Goal: Task Accomplishment & Management: Complete application form

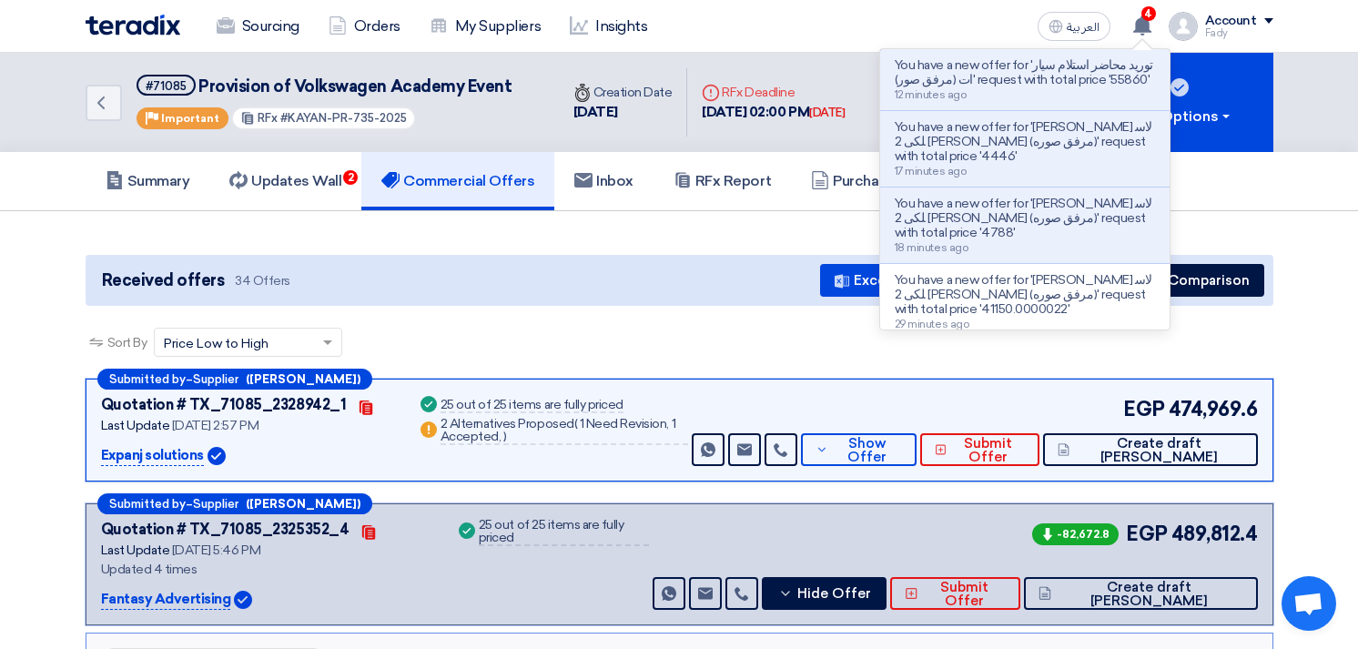
click at [564, 301] on div "Received offers 34 Offers Excel Sheet Comparison Digital Offers Comparison" at bounding box center [680, 280] width 1188 height 51
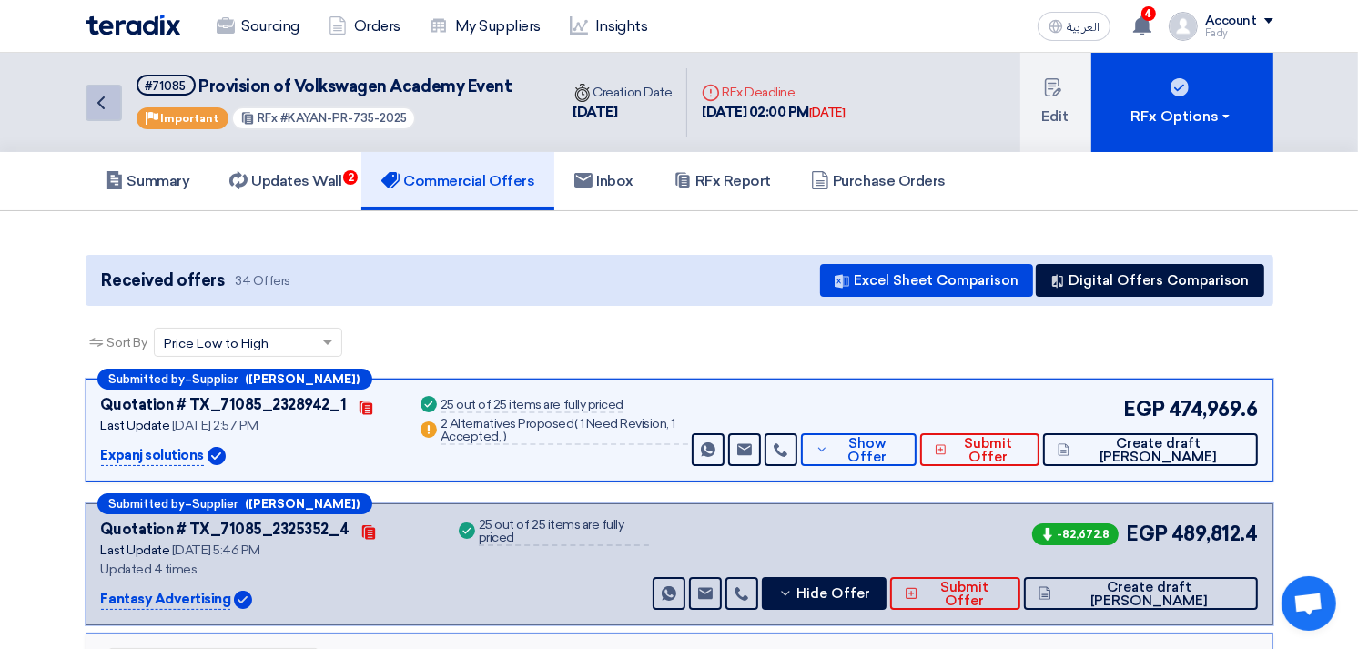
click at [104, 98] on icon "Back" at bounding box center [101, 103] width 22 height 22
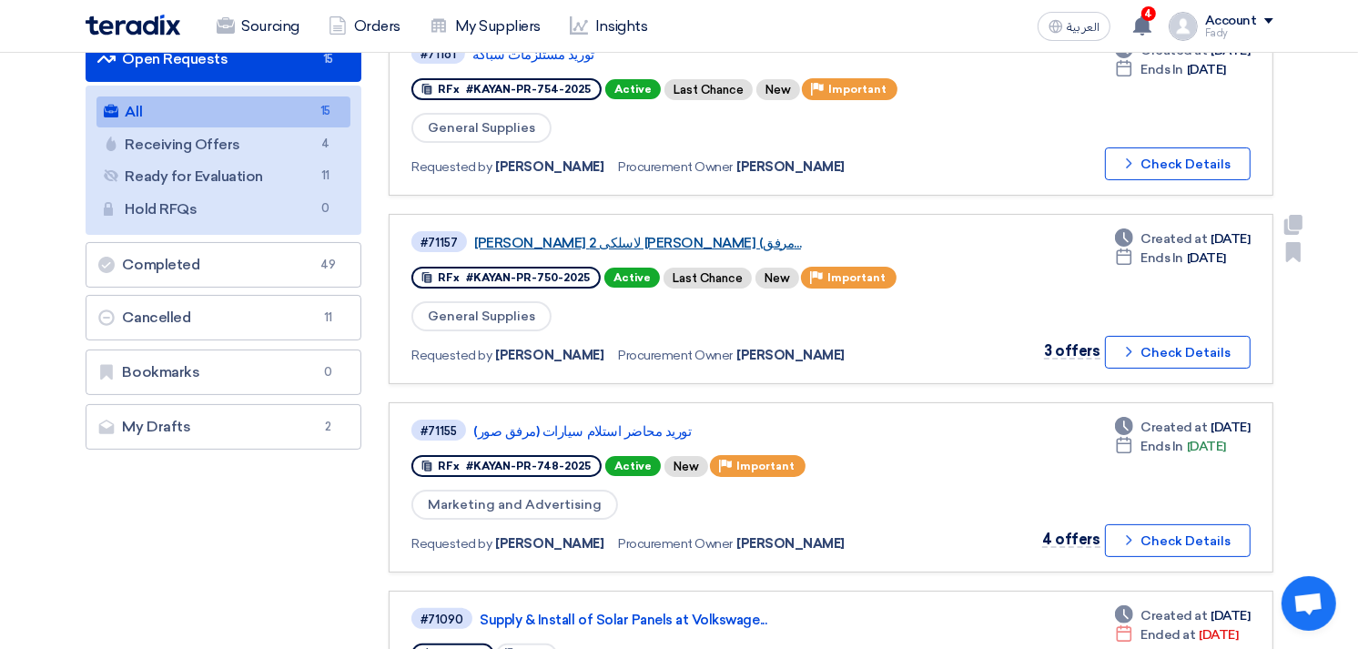
scroll to position [303, 0]
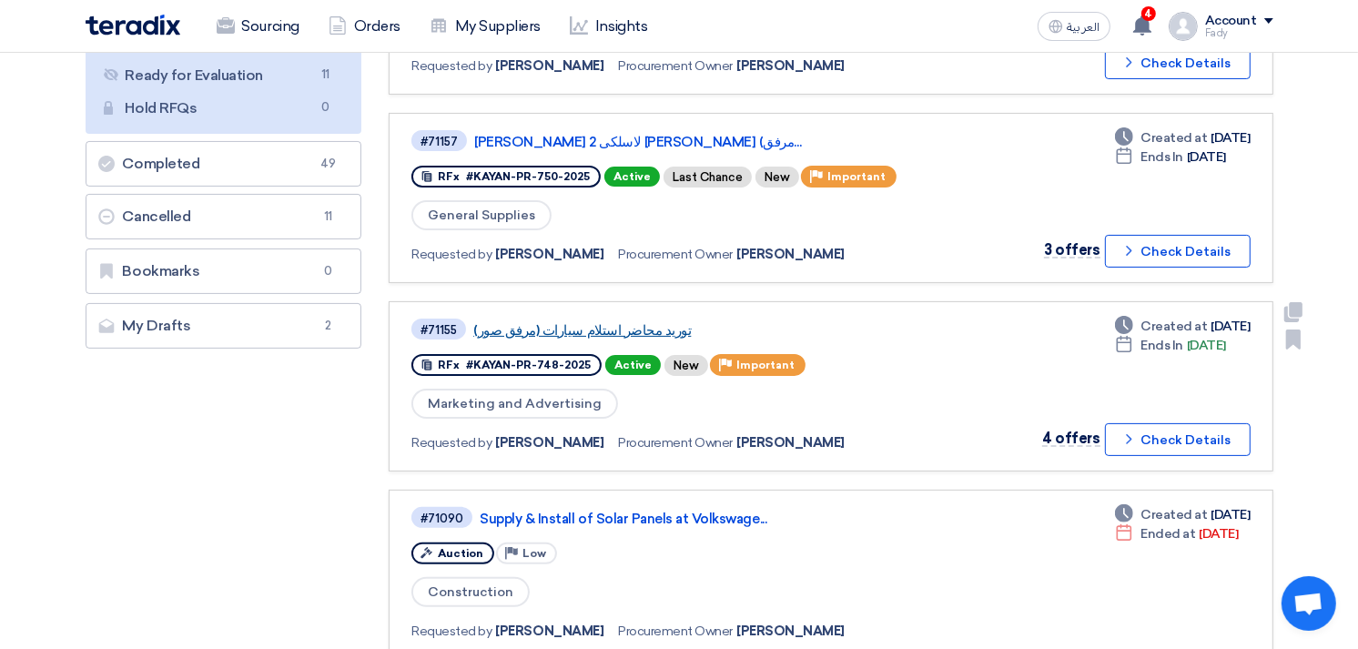
click at [655, 323] on link "توريد محاضر استلام سيارات (مرفق صور)" at bounding box center [700, 330] width 455 height 16
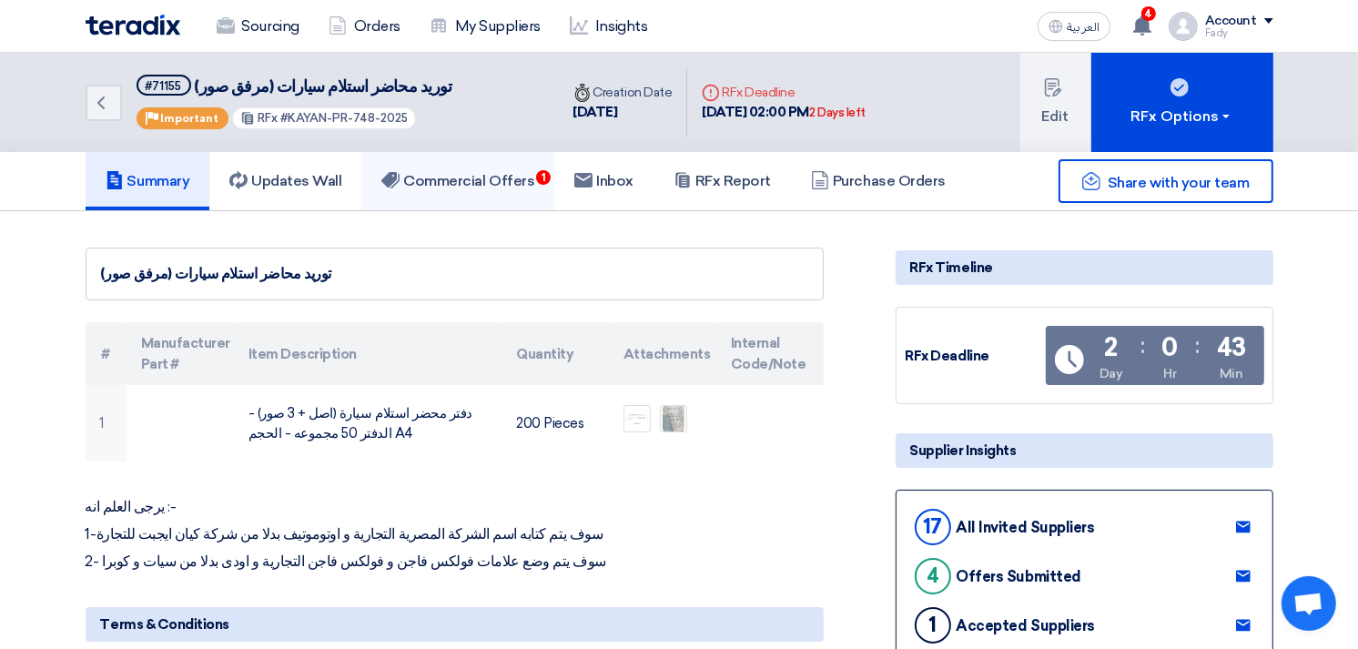
click at [458, 165] on link "Commercial Offers 1" at bounding box center [457, 181] width 193 height 58
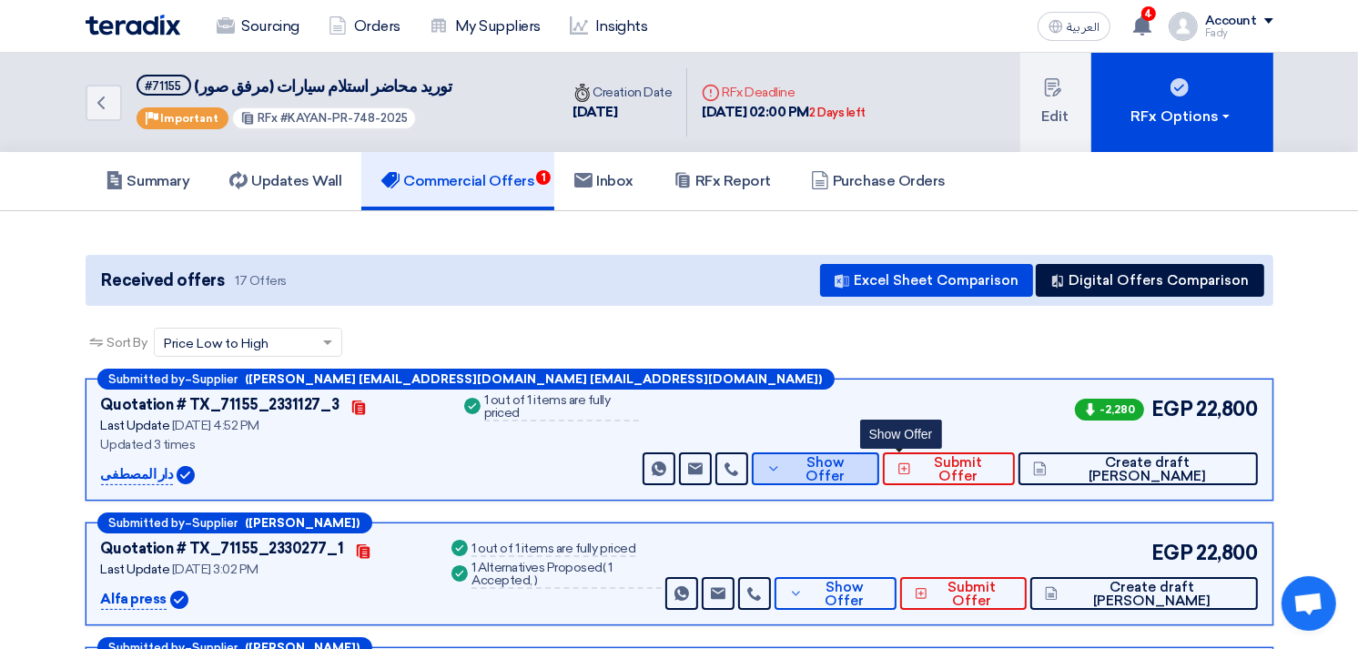
click at [865, 469] on span "Show Offer" at bounding box center [824, 469] width 79 height 27
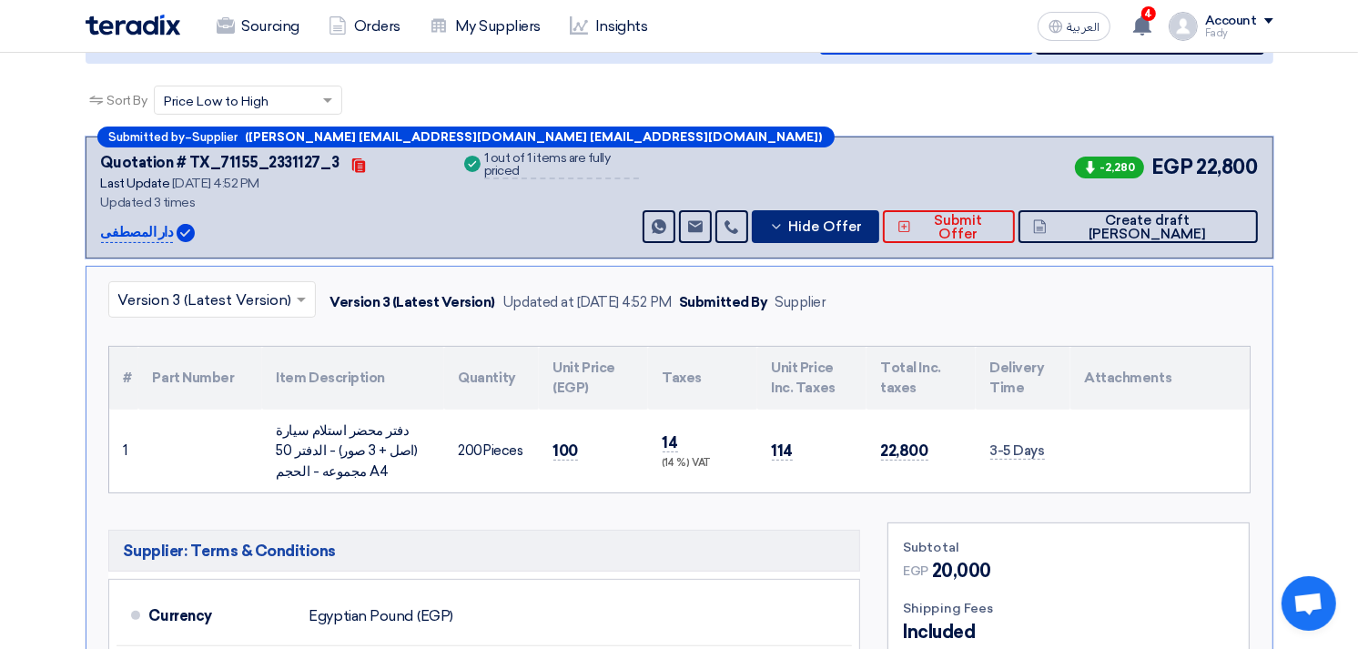
scroll to position [303, 0]
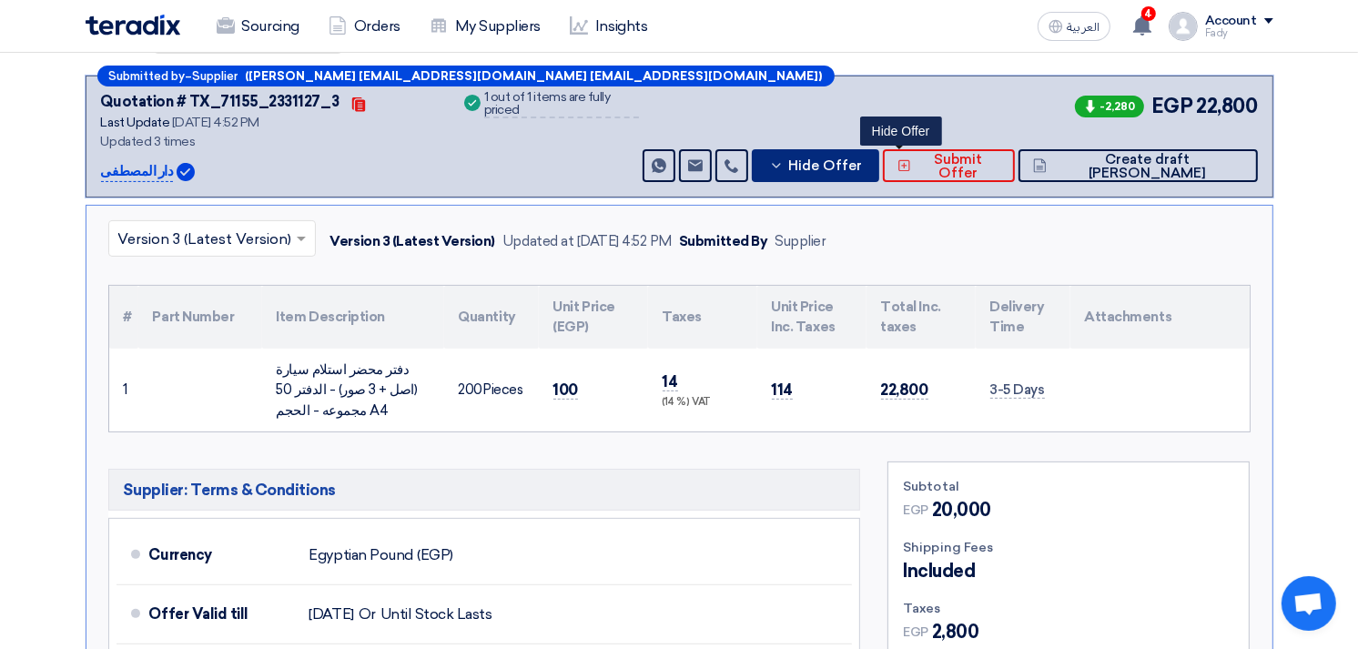
click at [862, 167] on span "Hide Offer" at bounding box center [825, 166] width 74 height 14
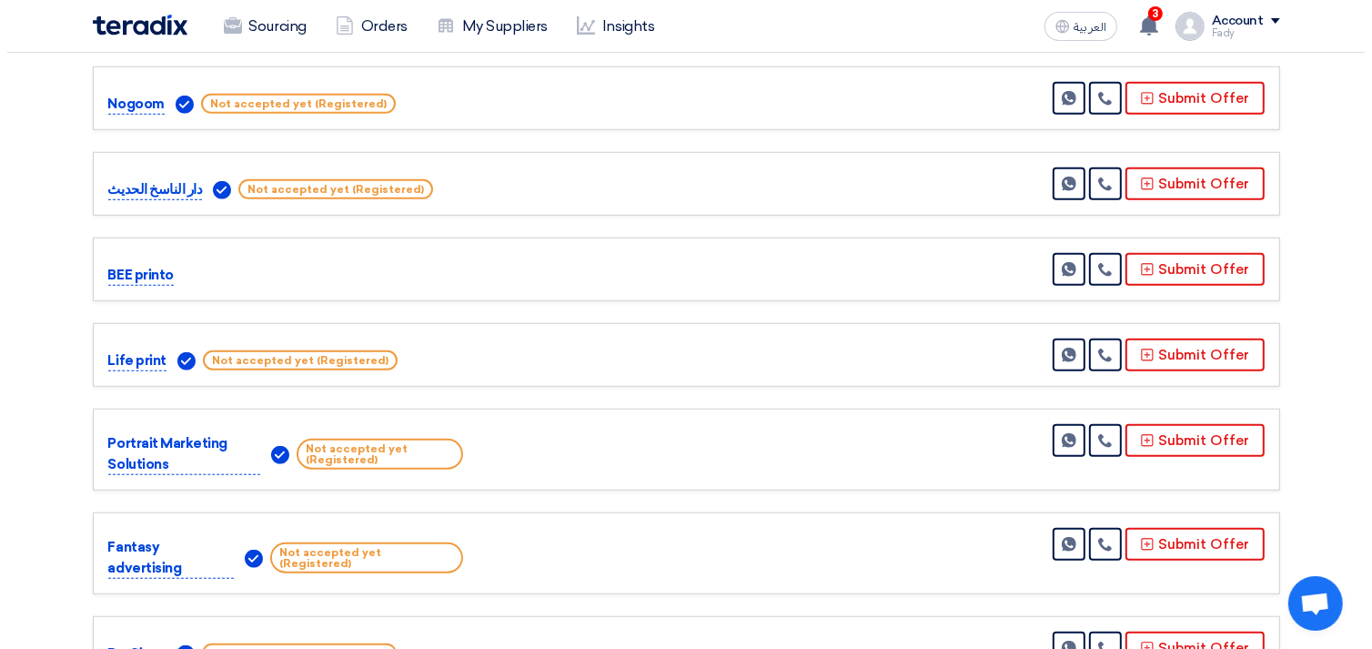
scroll to position [1213, 0]
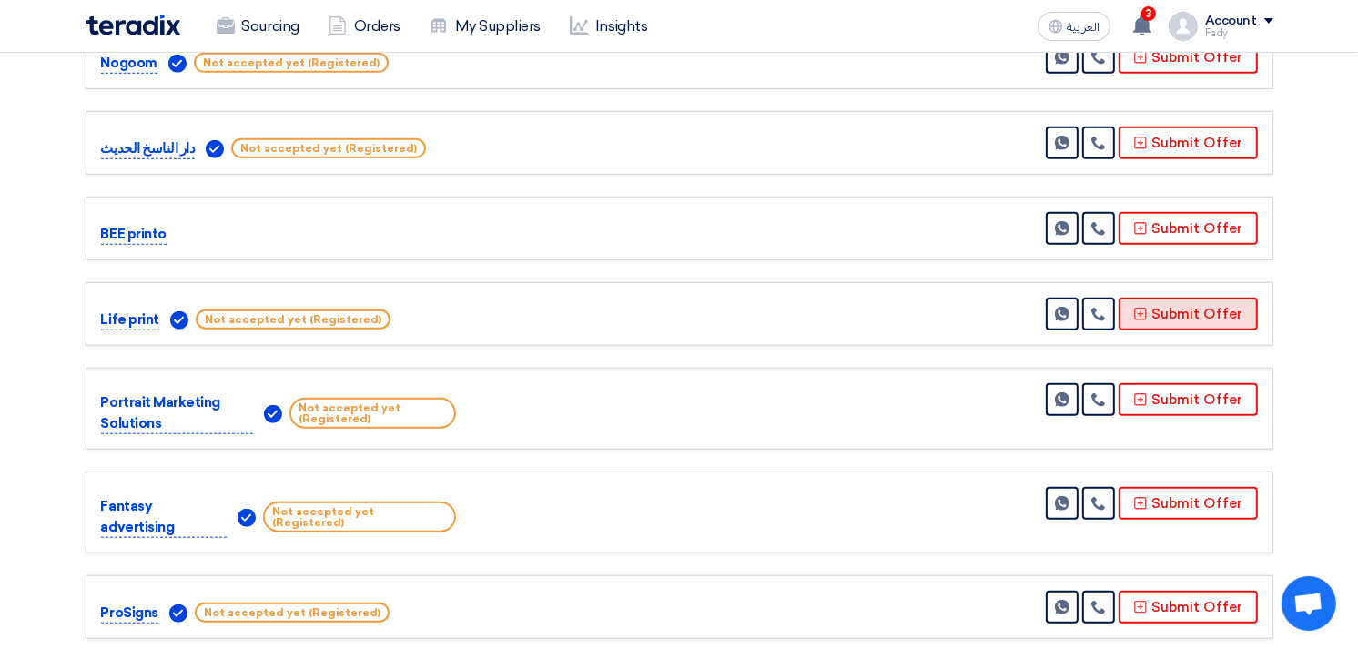
click at [1208, 315] on button "Submit Offer" at bounding box center [1187, 314] width 139 height 33
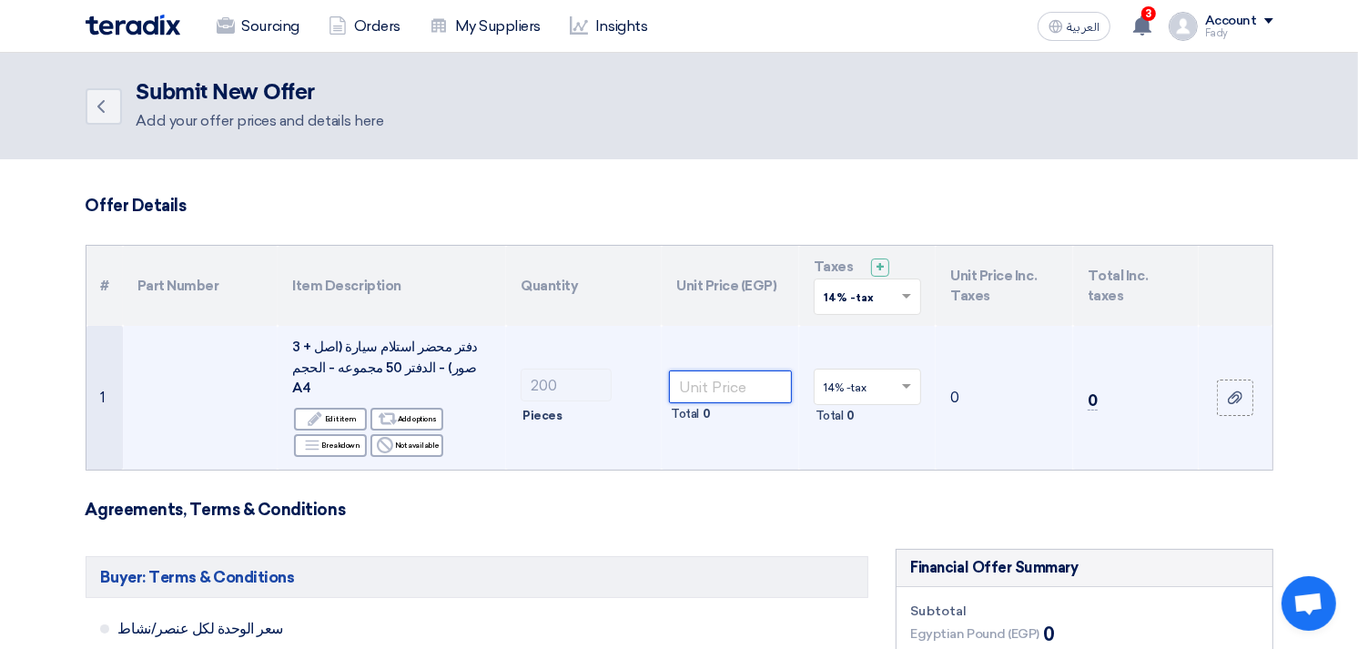
click at [750, 379] on input "number" at bounding box center [730, 386] width 123 height 33
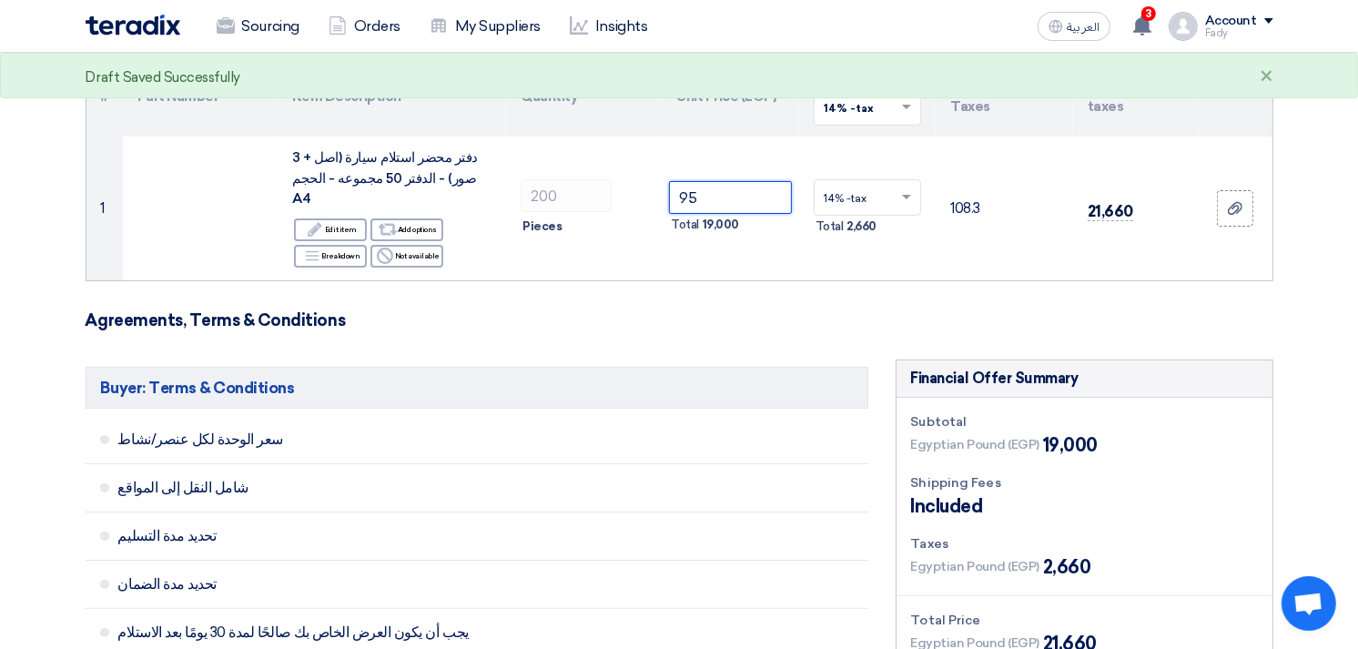
scroll to position [202, 0]
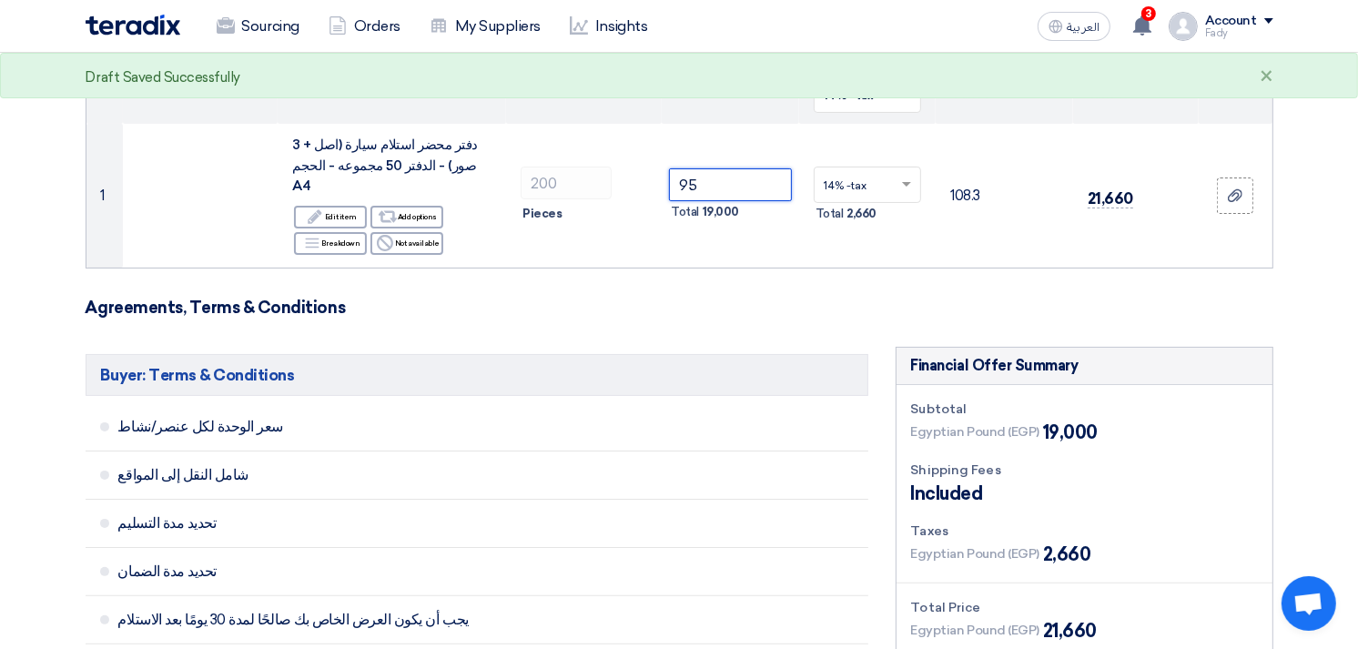
type input "95"
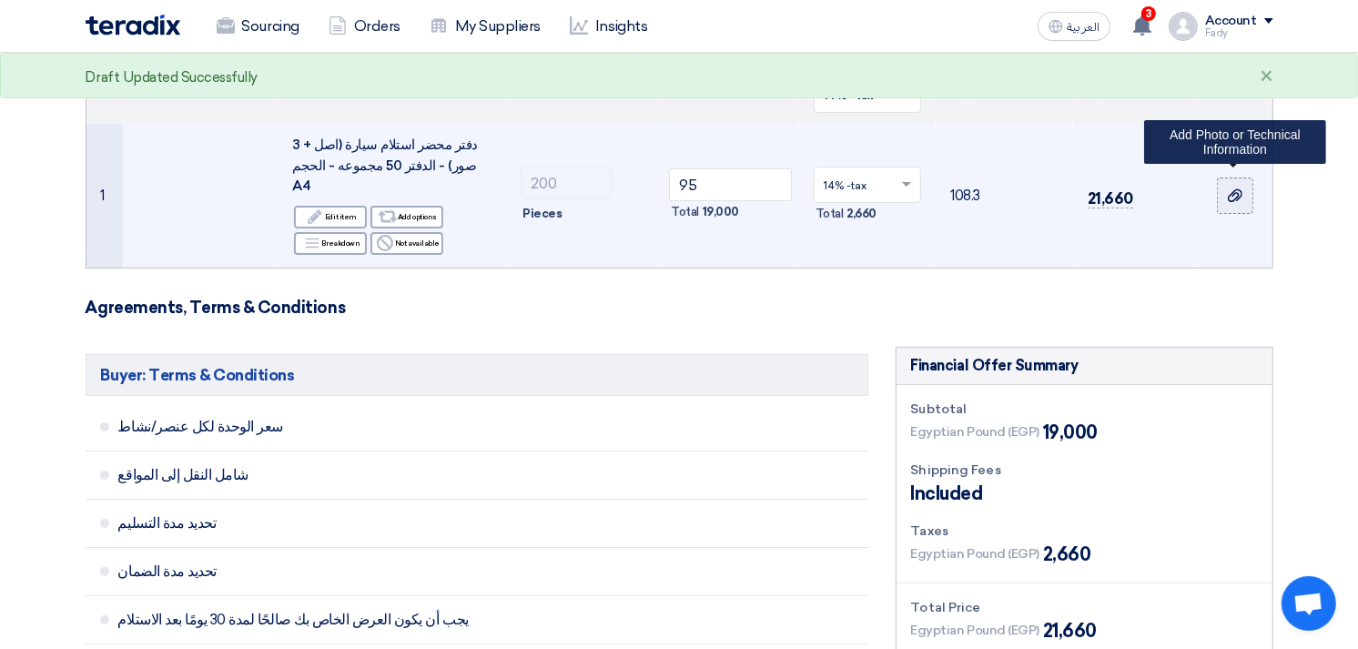
click at [1224, 191] on label at bounding box center [1235, 195] width 36 height 36
click at [0, 0] on input "file" at bounding box center [0, 0] width 0 height 0
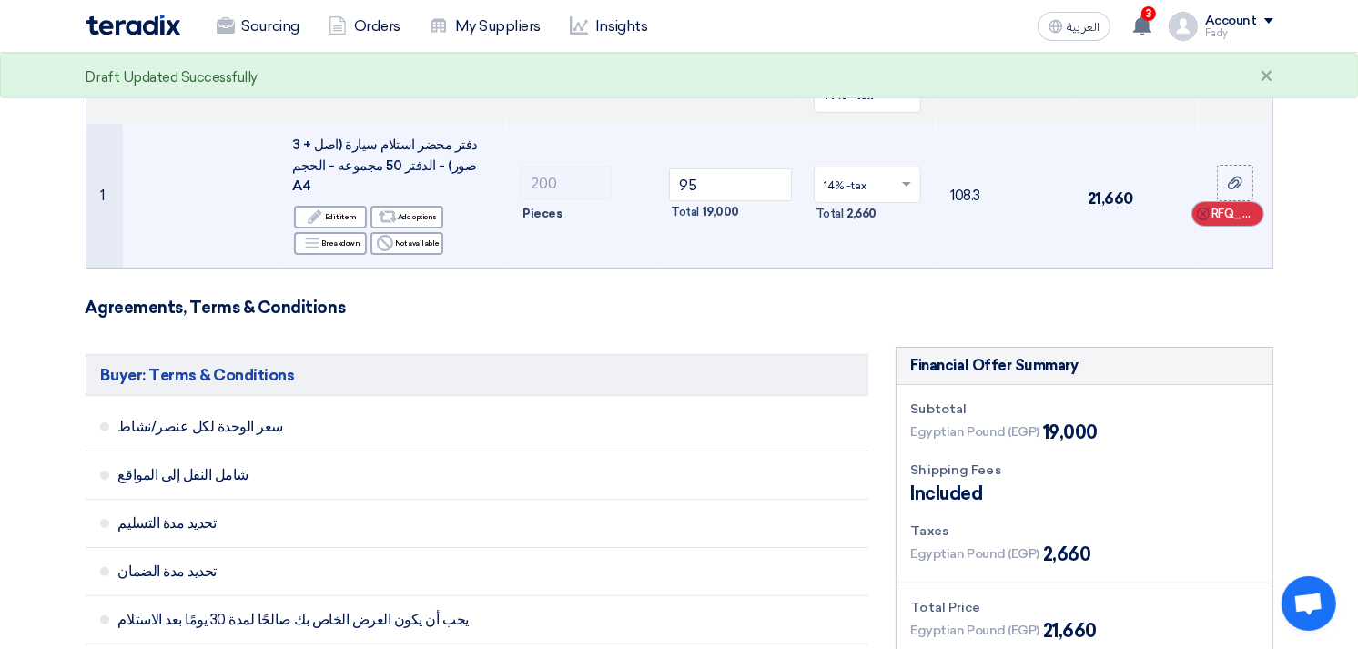
click at [1229, 205] on span "RFQ_STEP1.ITEMS_DELETE_BTN" at bounding box center [1233, 214] width 44 height 18
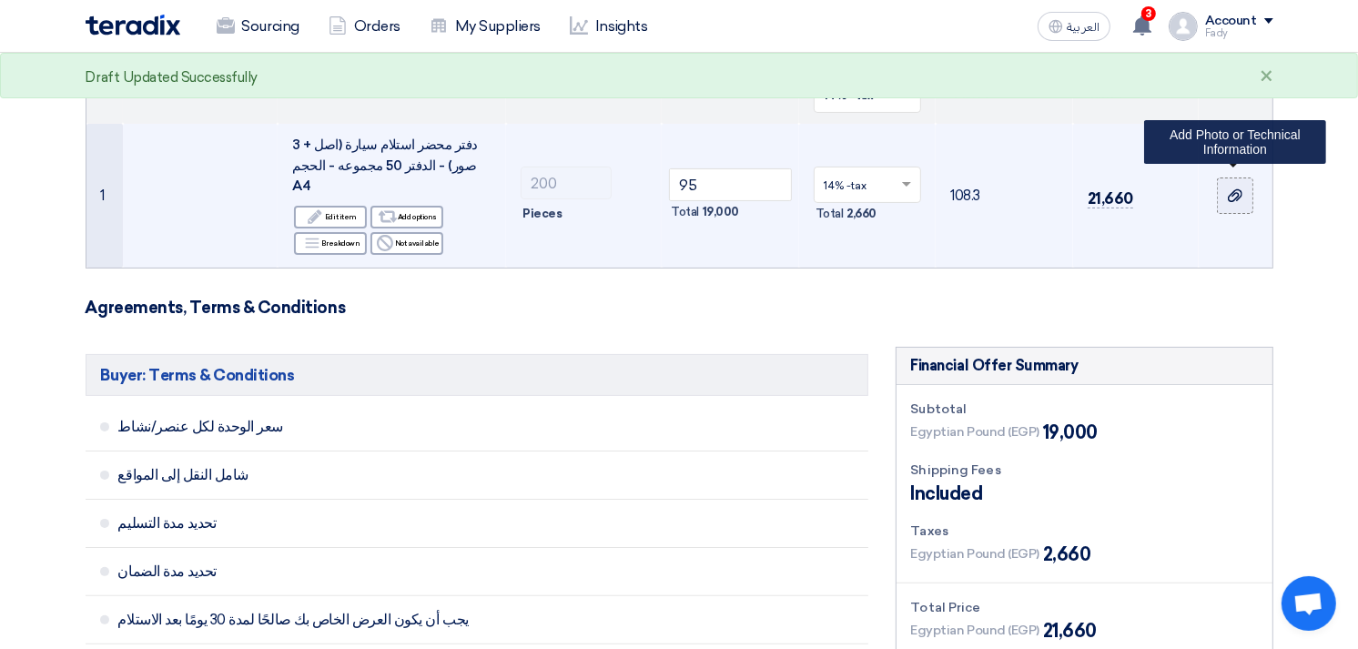
click at [1240, 188] on icon at bounding box center [1235, 195] width 15 height 15
click at [0, 0] on input "file" at bounding box center [0, 0] width 0 height 0
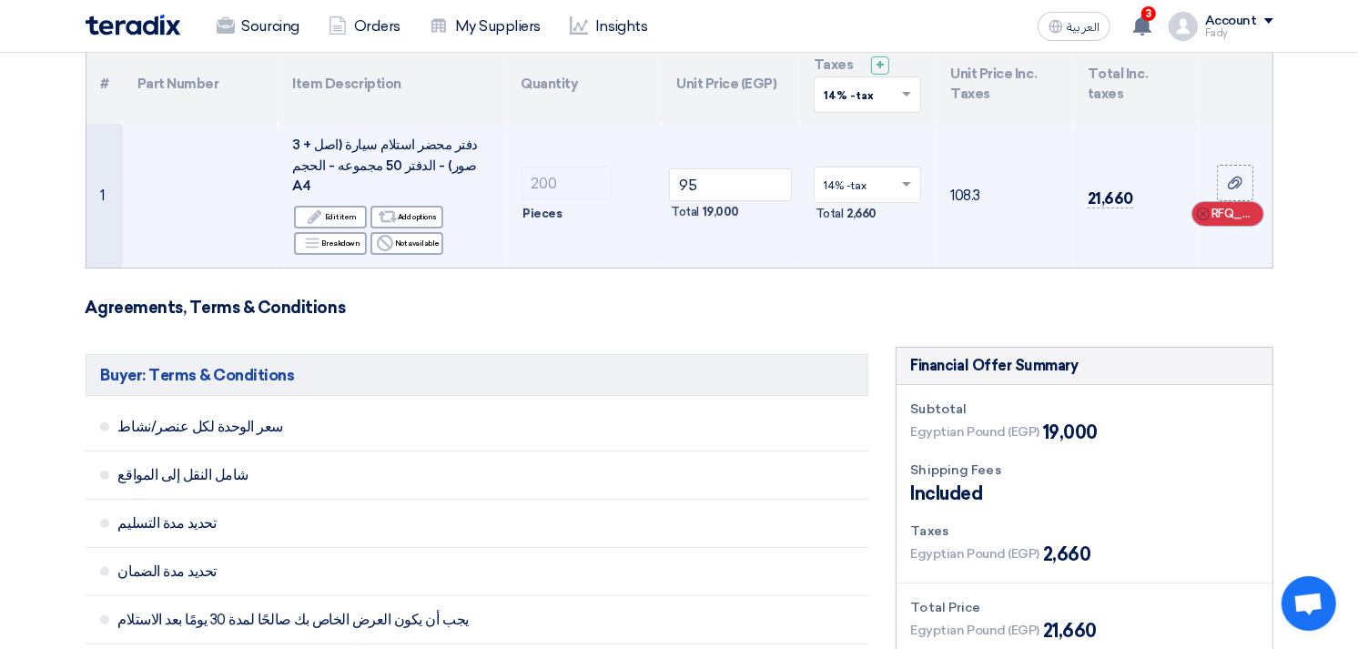
click at [1256, 202] on div "Cancel RFQ_STEP1.ITEMS_DELETE_BTN" at bounding box center [1227, 214] width 71 height 24
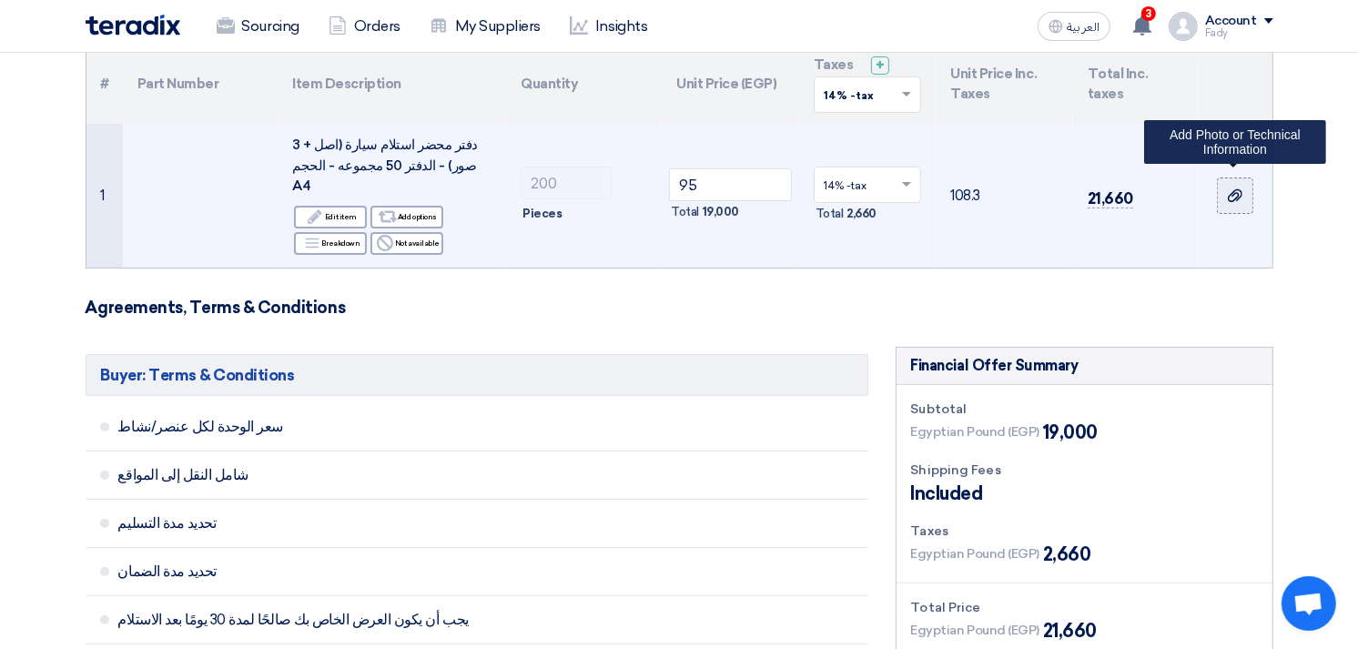
click at [1235, 195] on div at bounding box center [1235, 196] width 18 height 21
click at [0, 0] on input "file" at bounding box center [0, 0] width 0 height 0
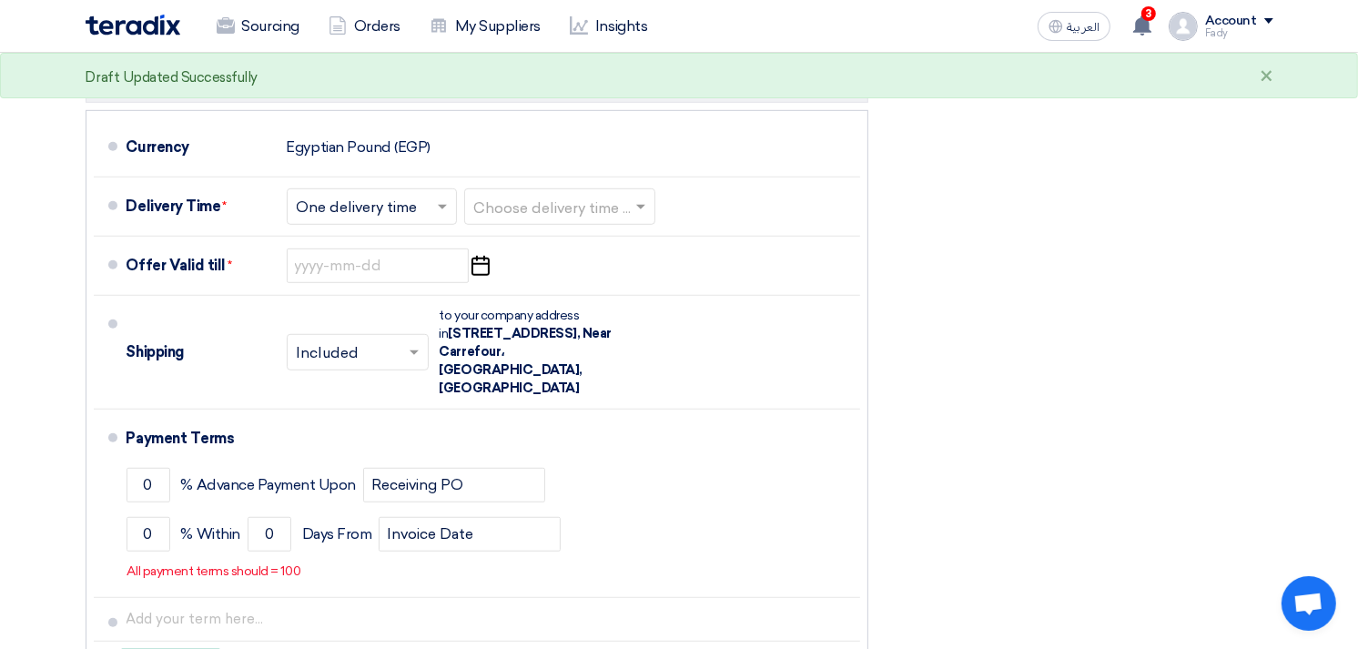
scroll to position [932, 0]
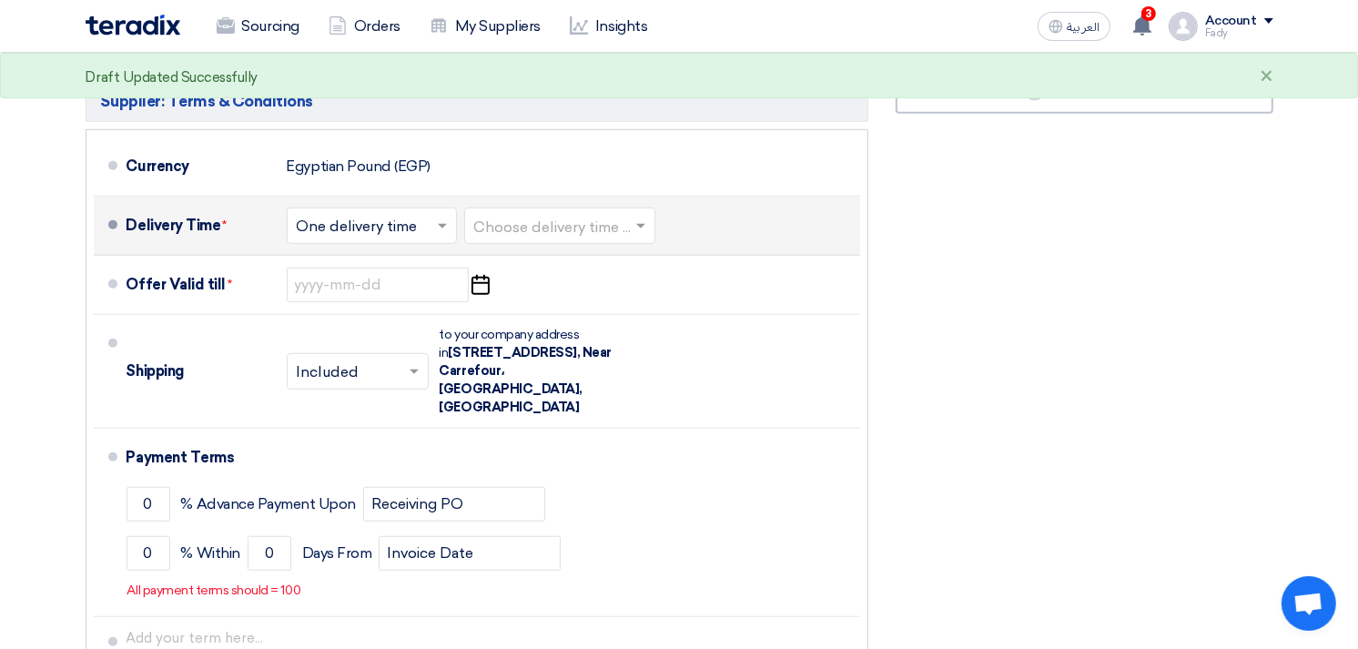
click at [535, 214] on input "text" at bounding box center [560, 227] width 173 height 26
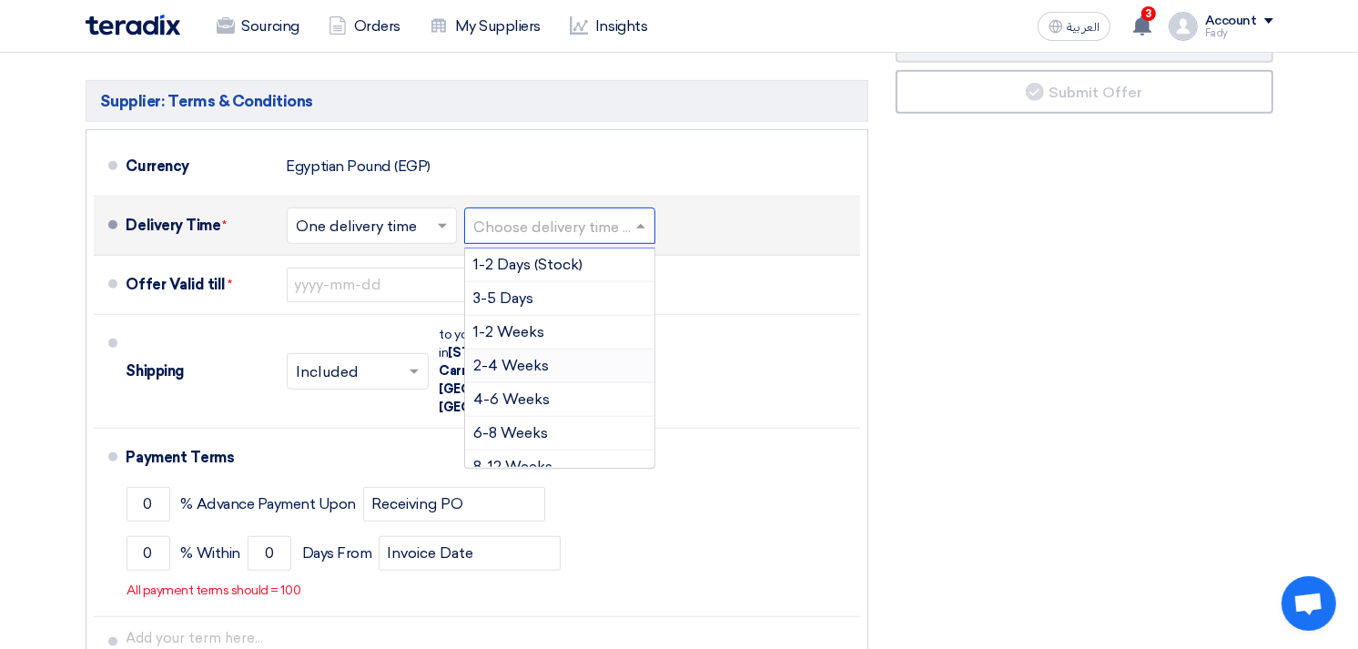
click at [514, 357] on span "2-4 Weeks" at bounding box center [512, 365] width 76 height 17
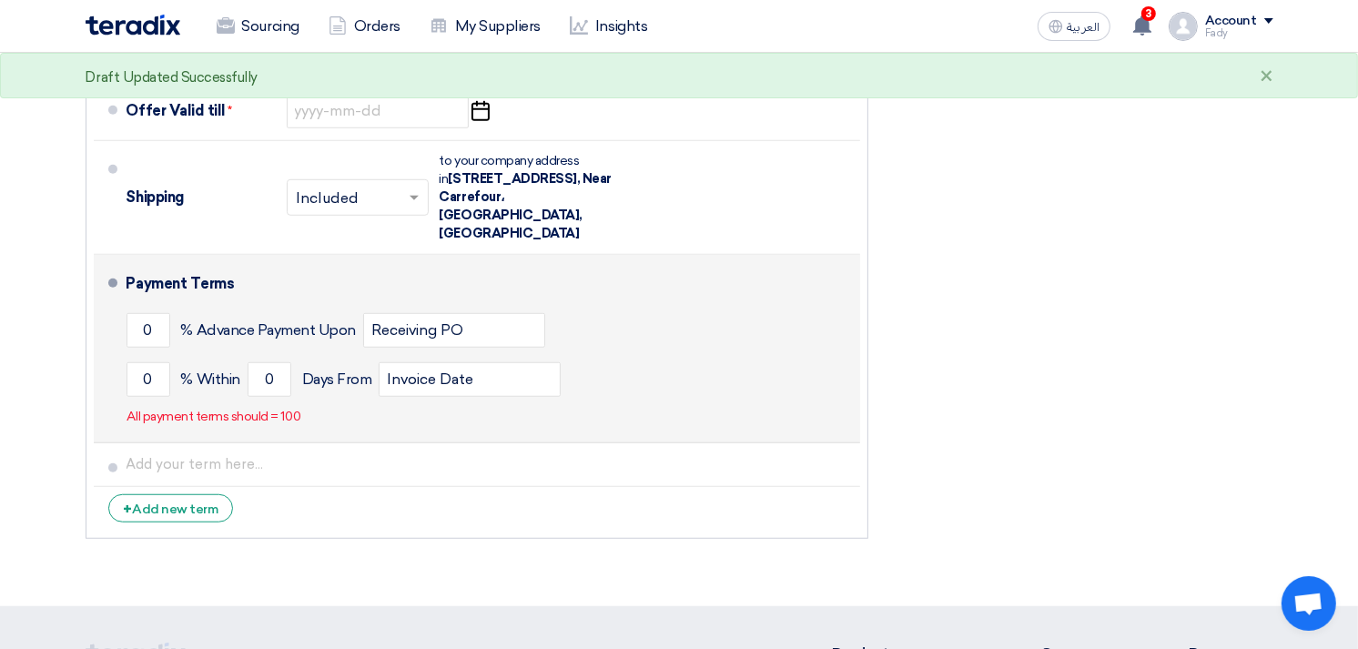
scroll to position [1134, 0]
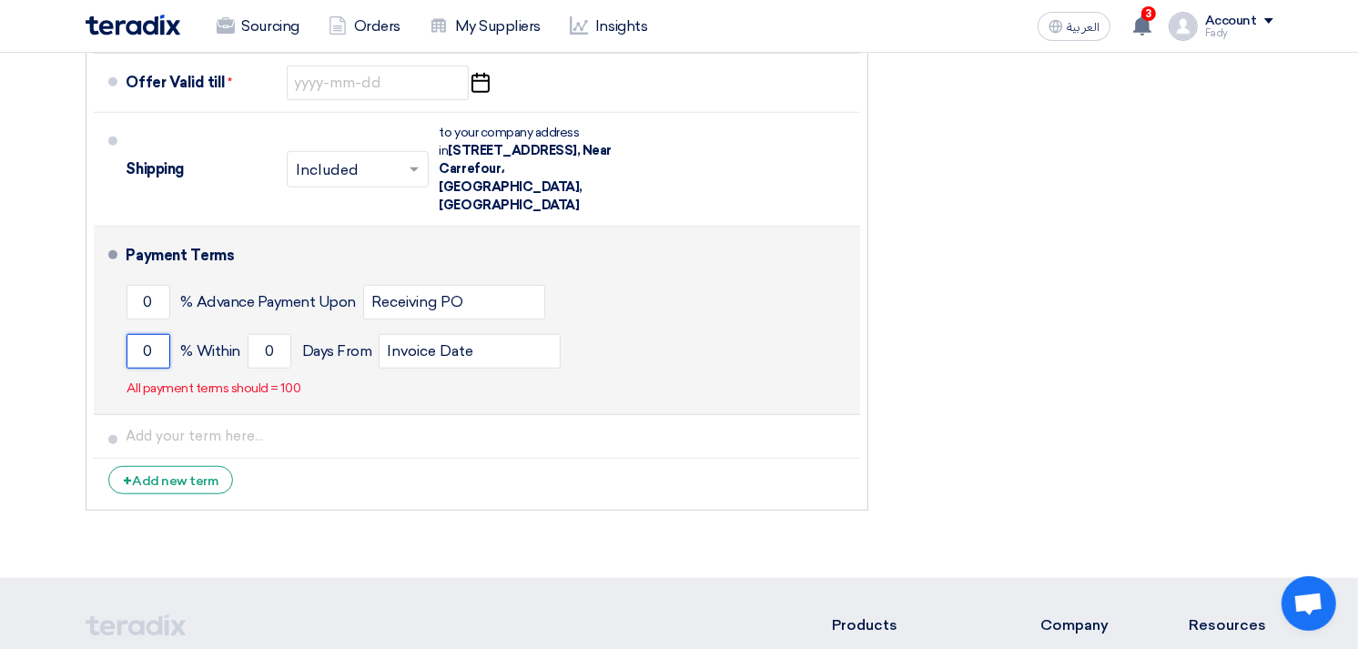
click at [139, 334] on input "0" at bounding box center [148, 351] width 44 height 35
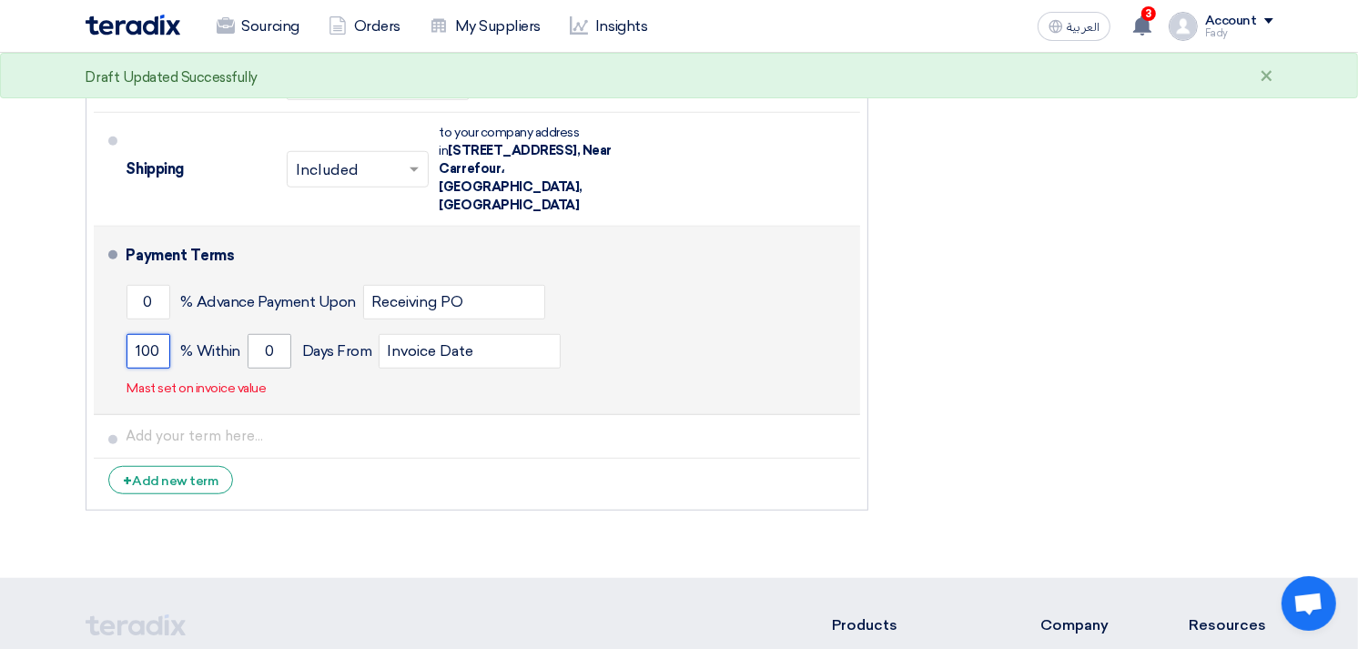
type input "100"
click at [262, 334] on input "0" at bounding box center [270, 351] width 44 height 35
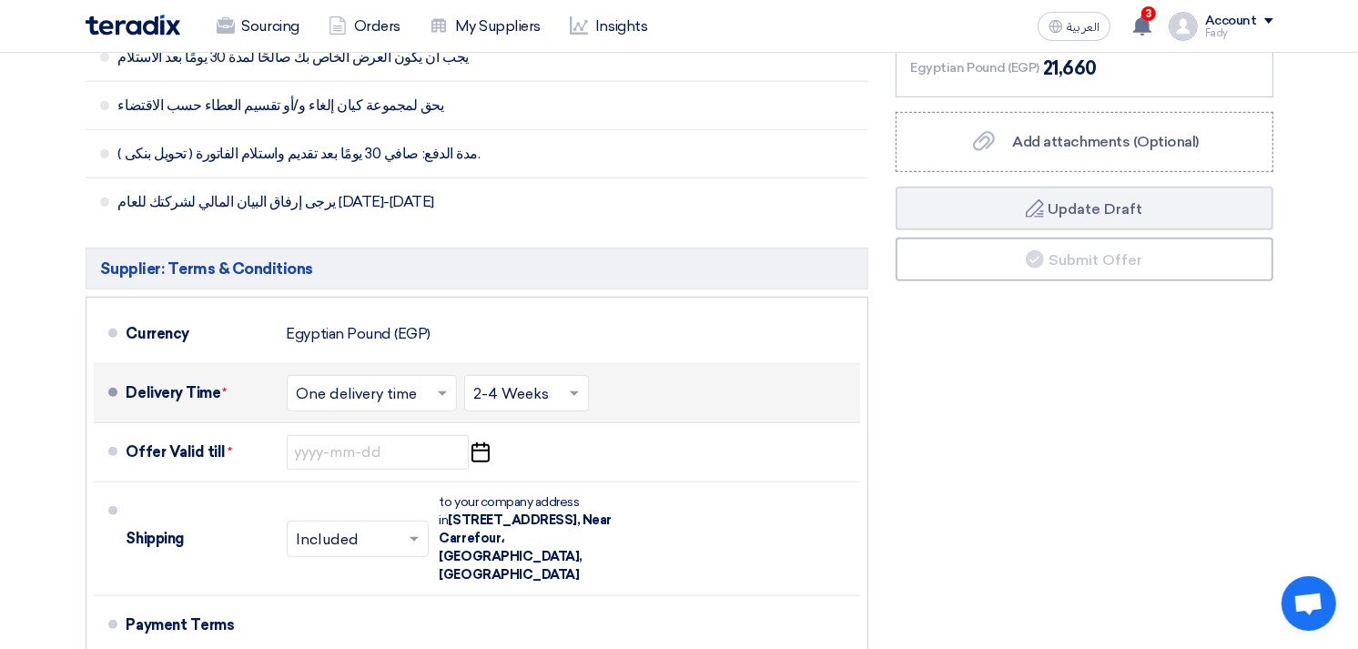
scroll to position [799, 0]
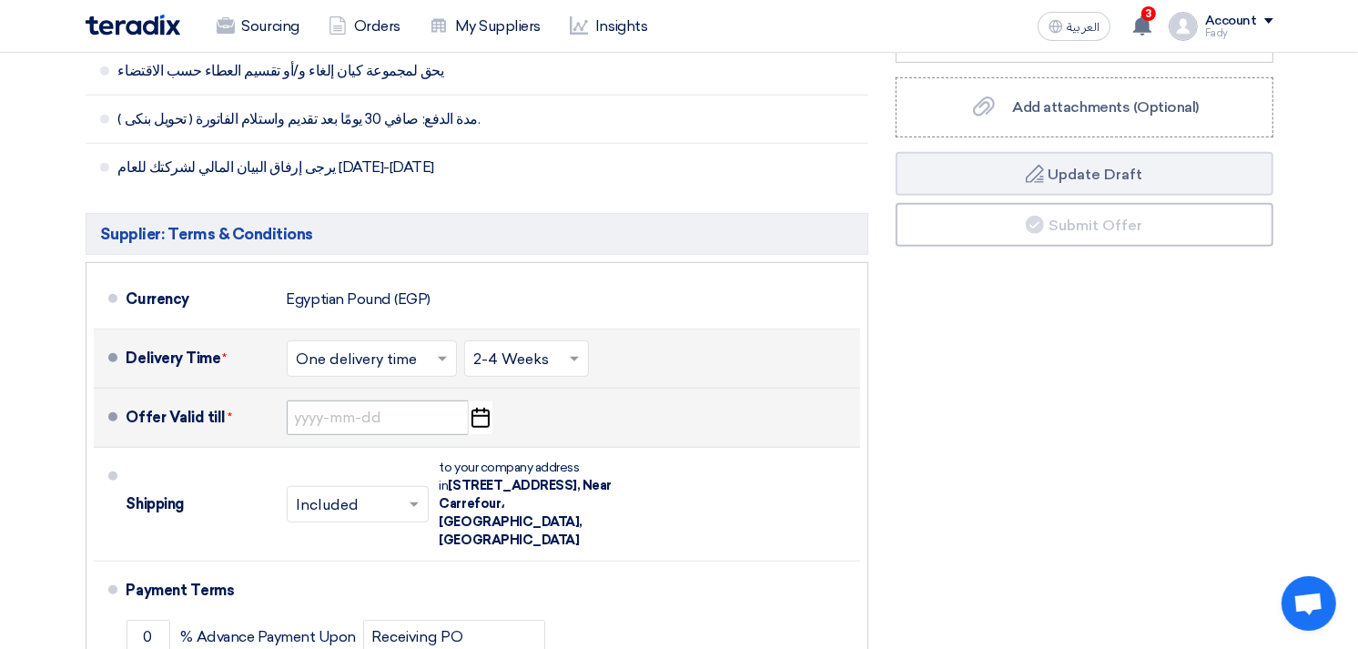
type input "30"
click at [405, 400] on input at bounding box center [378, 417] width 182 height 35
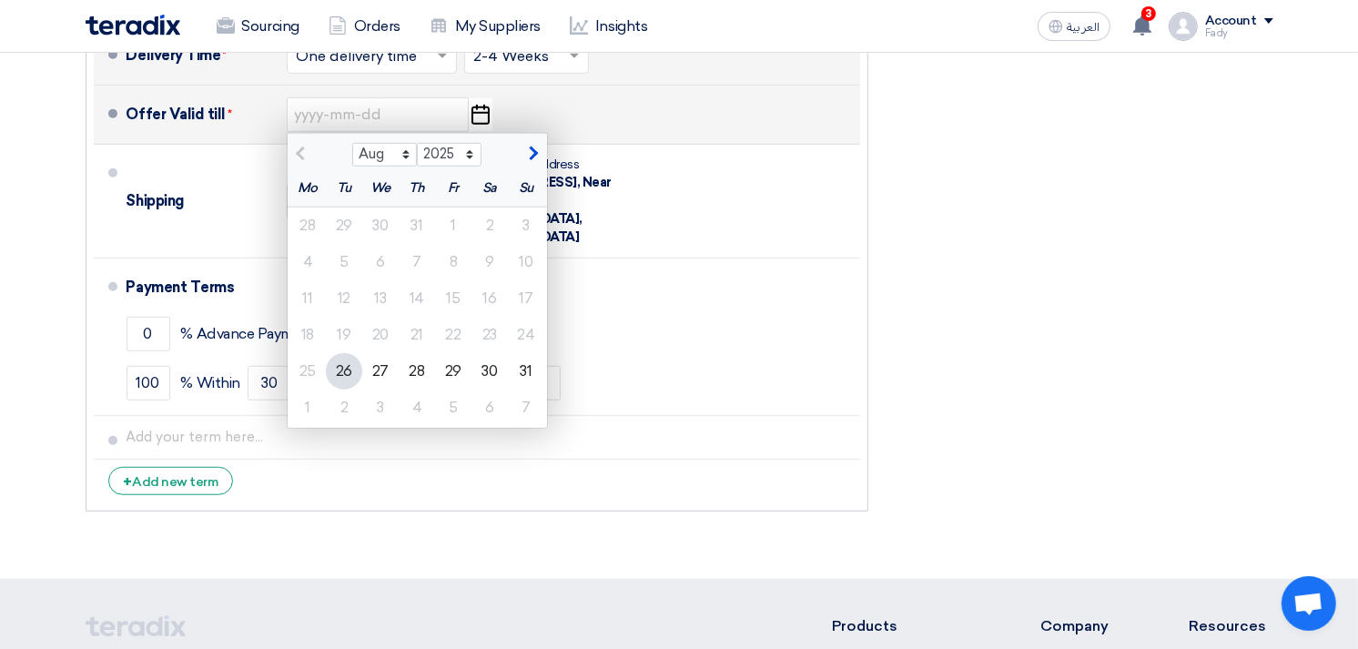
scroll to position [1103, 0]
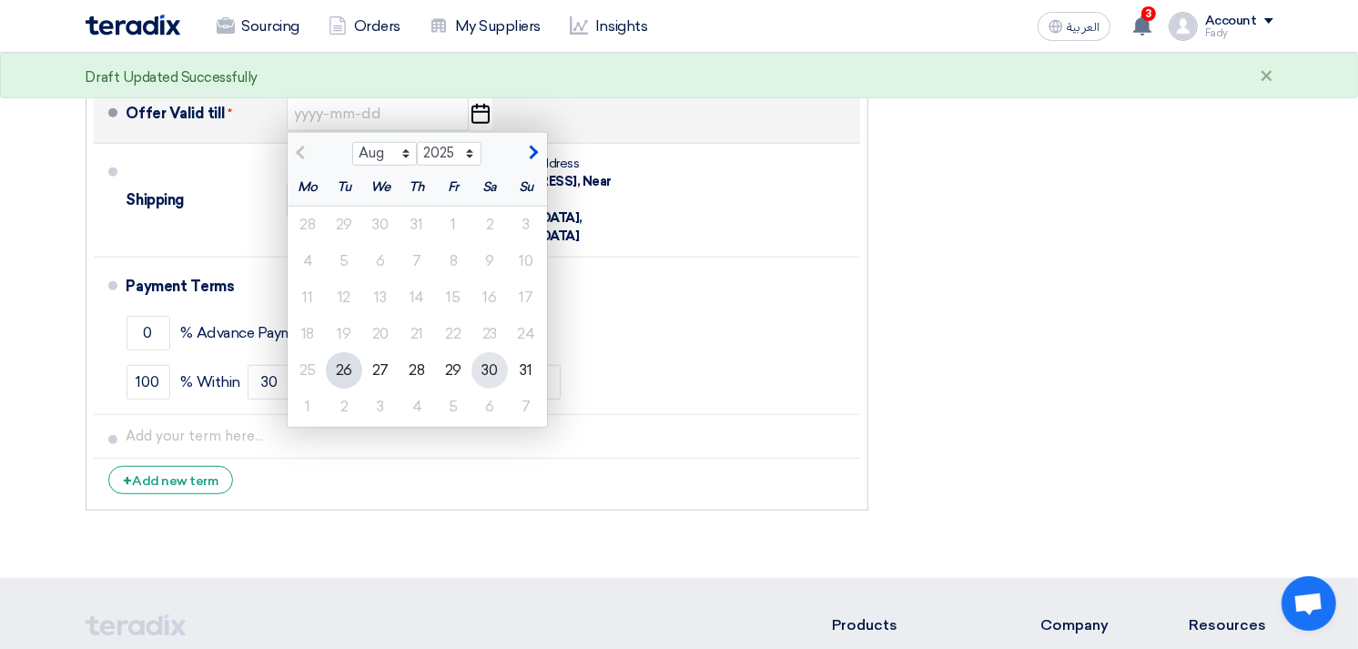
click at [486, 352] on div "30" at bounding box center [489, 370] width 36 height 36
type input "[DATE]"
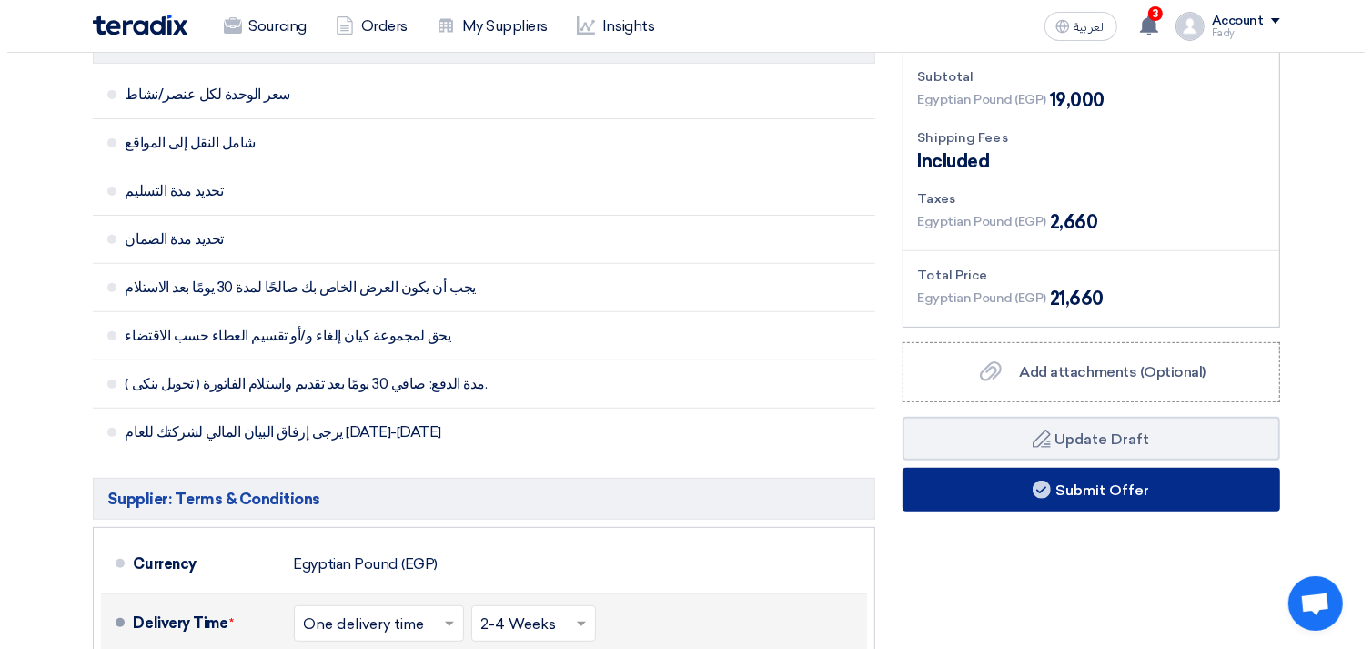
scroll to position [597, 0]
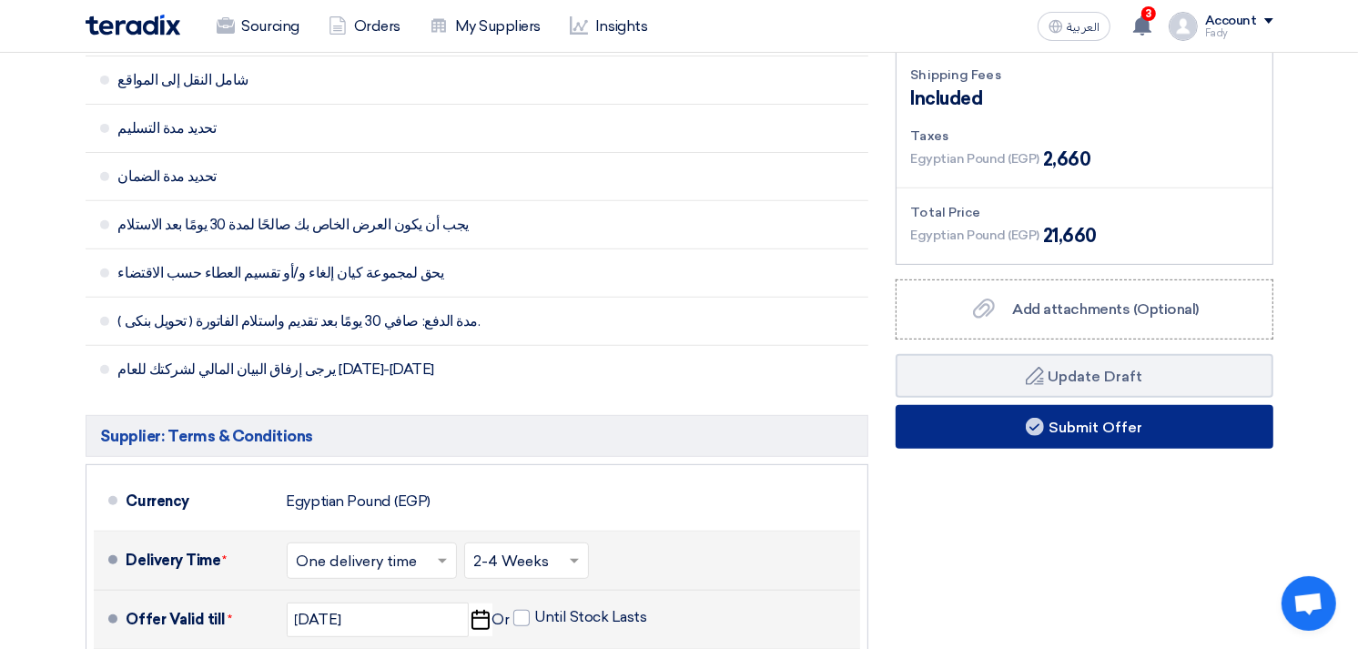
click at [1068, 405] on button "Submit Offer" at bounding box center [1084, 427] width 378 height 44
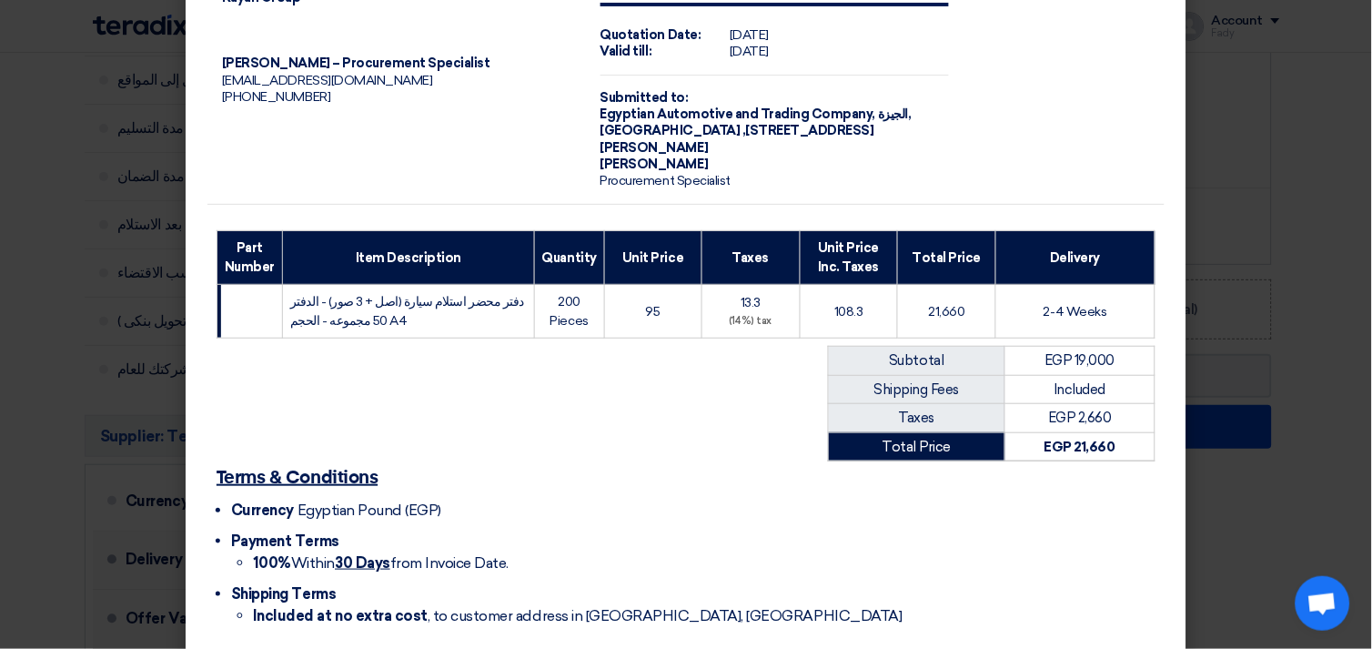
scroll to position [142, 0]
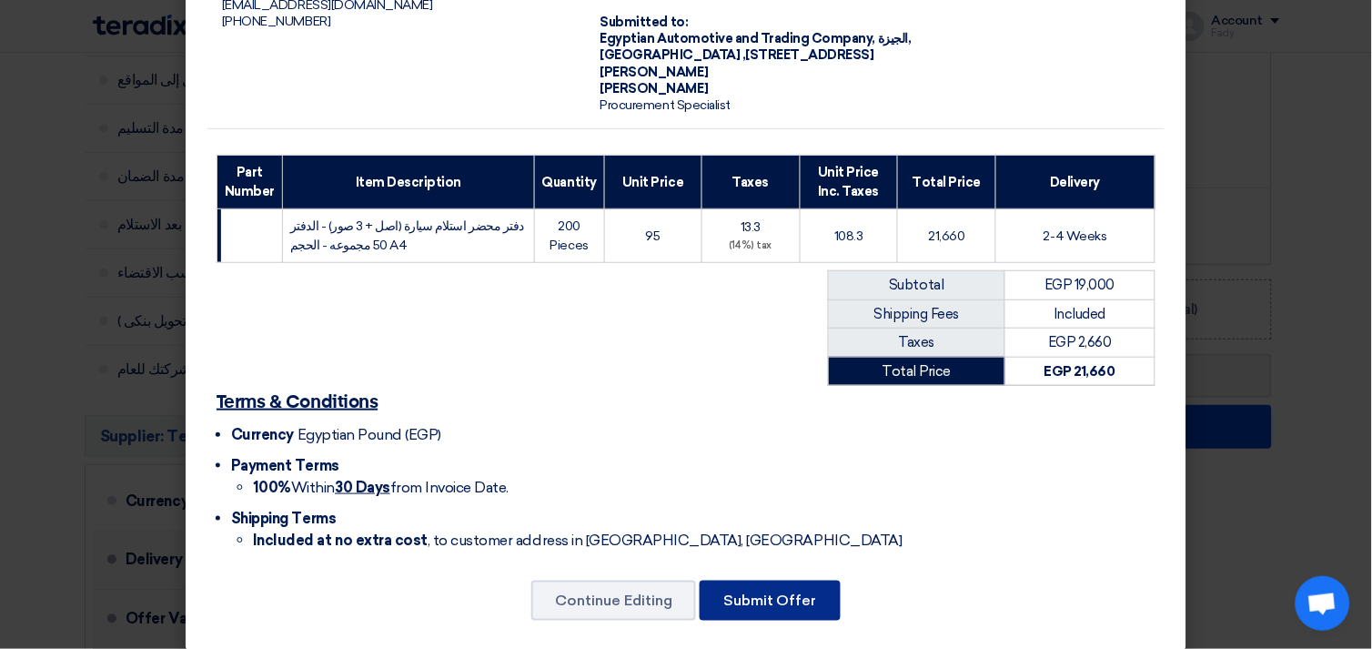
click at [803, 589] on button "Submit Offer" at bounding box center [770, 601] width 141 height 40
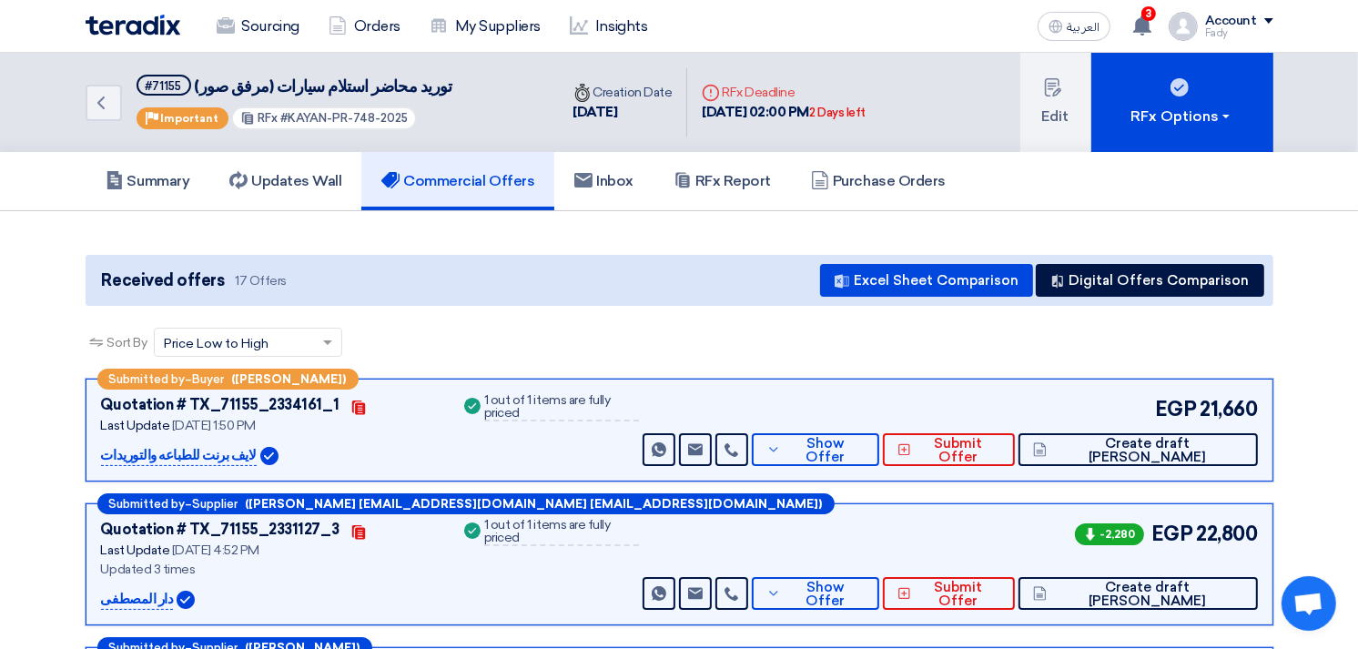
click at [684, 352] on div "Sort By Sort by × Price Low to High ×" at bounding box center [680, 353] width 1188 height 51
click at [690, 343] on div "Sort By Sort by × Price Low to High ×" at bounding box center [680, 353] width 1188 height 51
click at [646, 337] on div "Sort By Sort by × Price Low to High ×" at bounding box center [680, 353] width 1188 height 51
click at [634, 338] on div "Sort By Sort by × Price Low to High ×" at bounding box center [680, 353] width 1188 height 51
click at [106, 96] on icon "Back" at bounding box center [101, 103] width 22 height 22
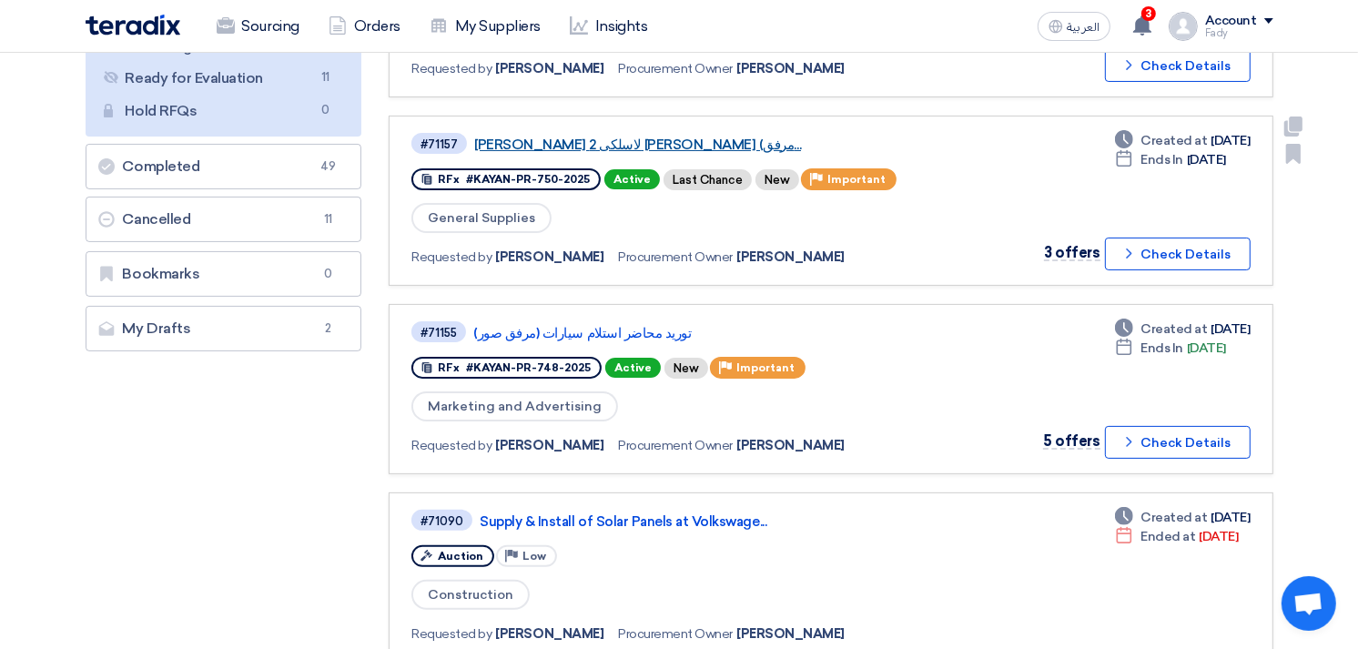
scroll to position [303, 0]
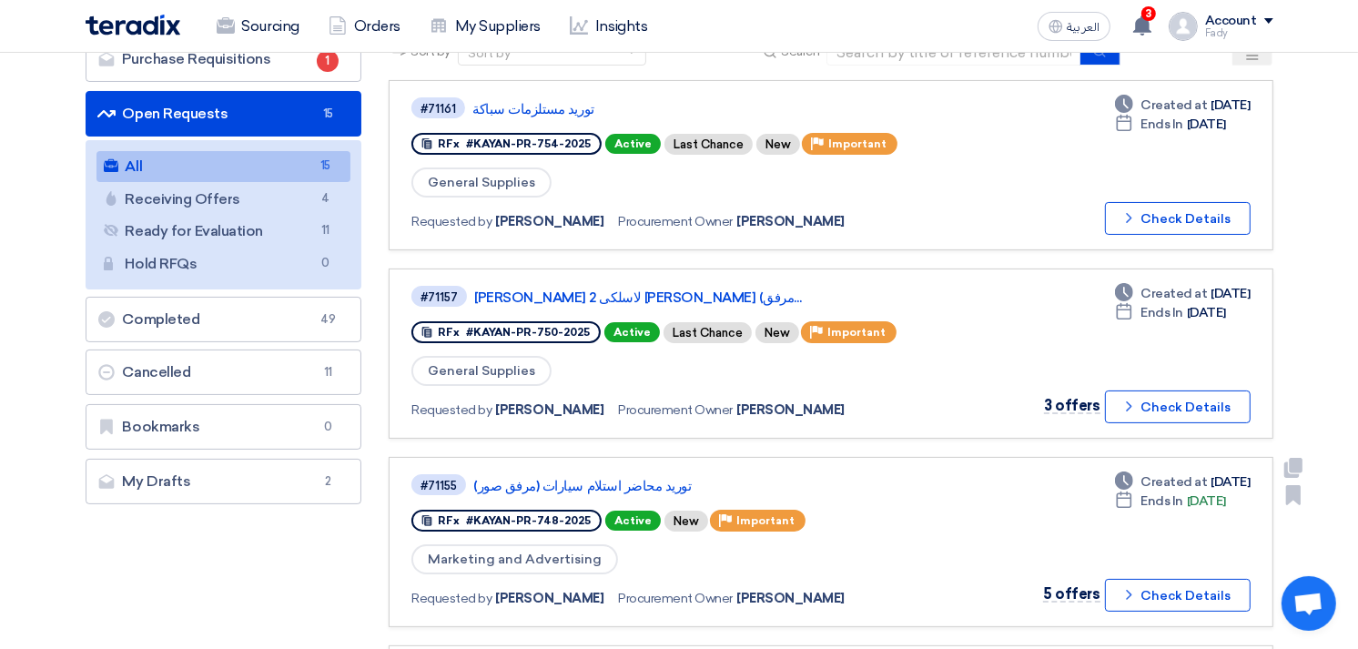
scroll to position [0, 0]
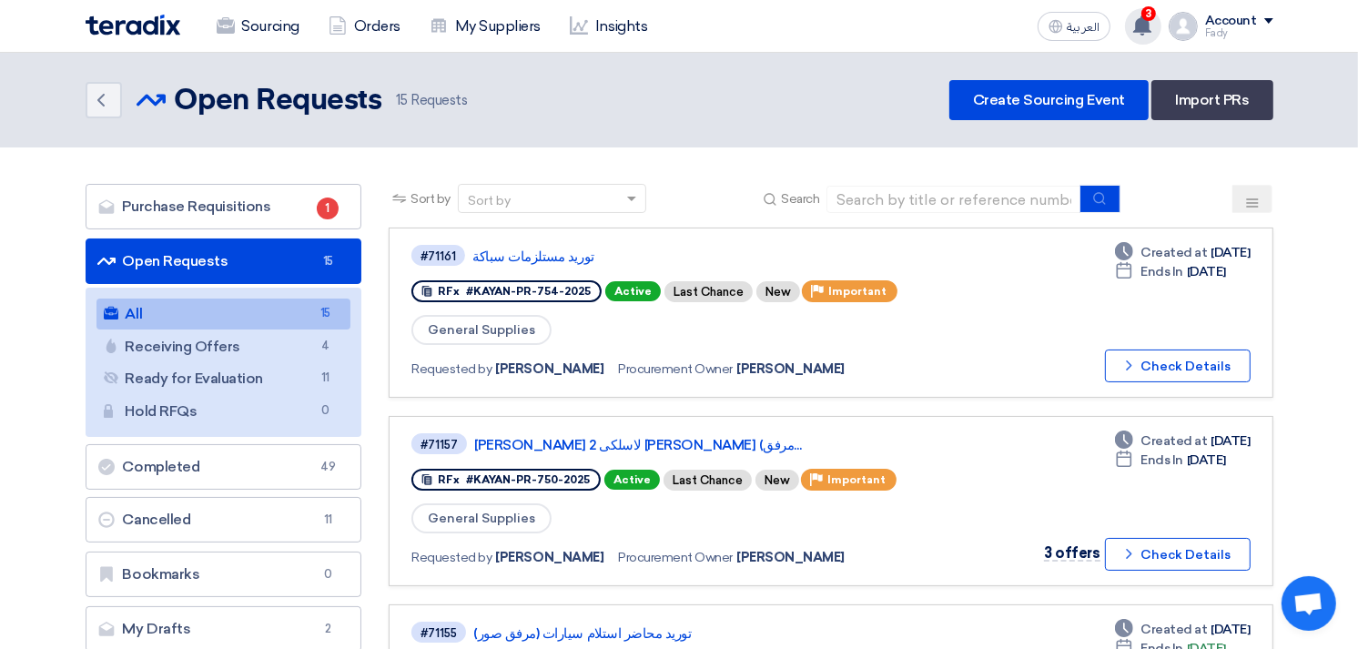
click at [1140, 18] on icon at bounding box center [1142, 25] width 20 height 20
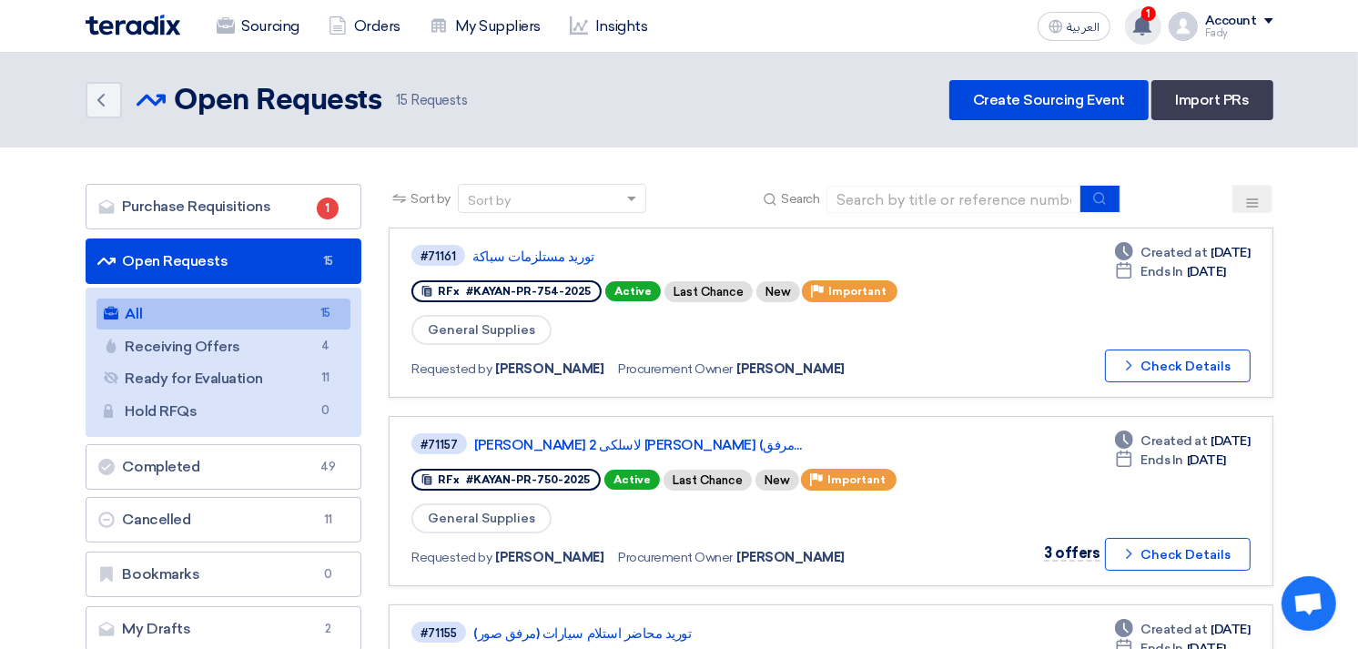
click at [1144, 24] on use at bounding box center [1142, 25] width 18 height 20
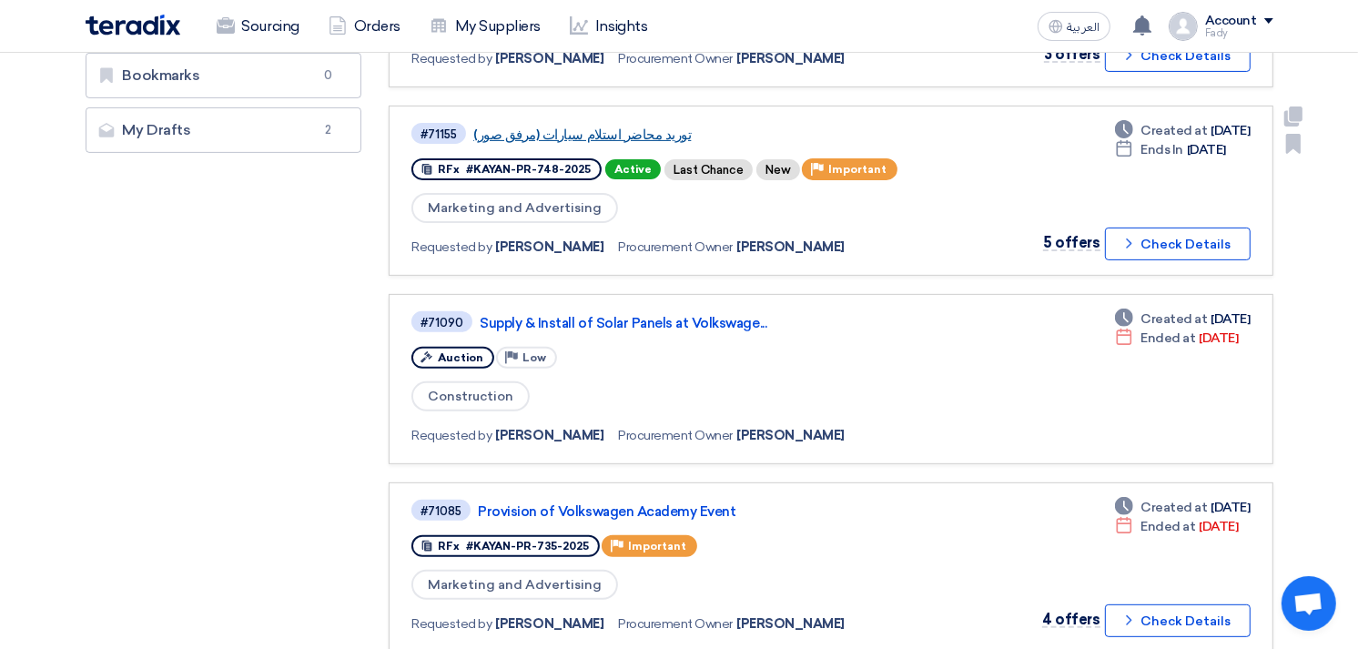
scroll to position [505, 0]
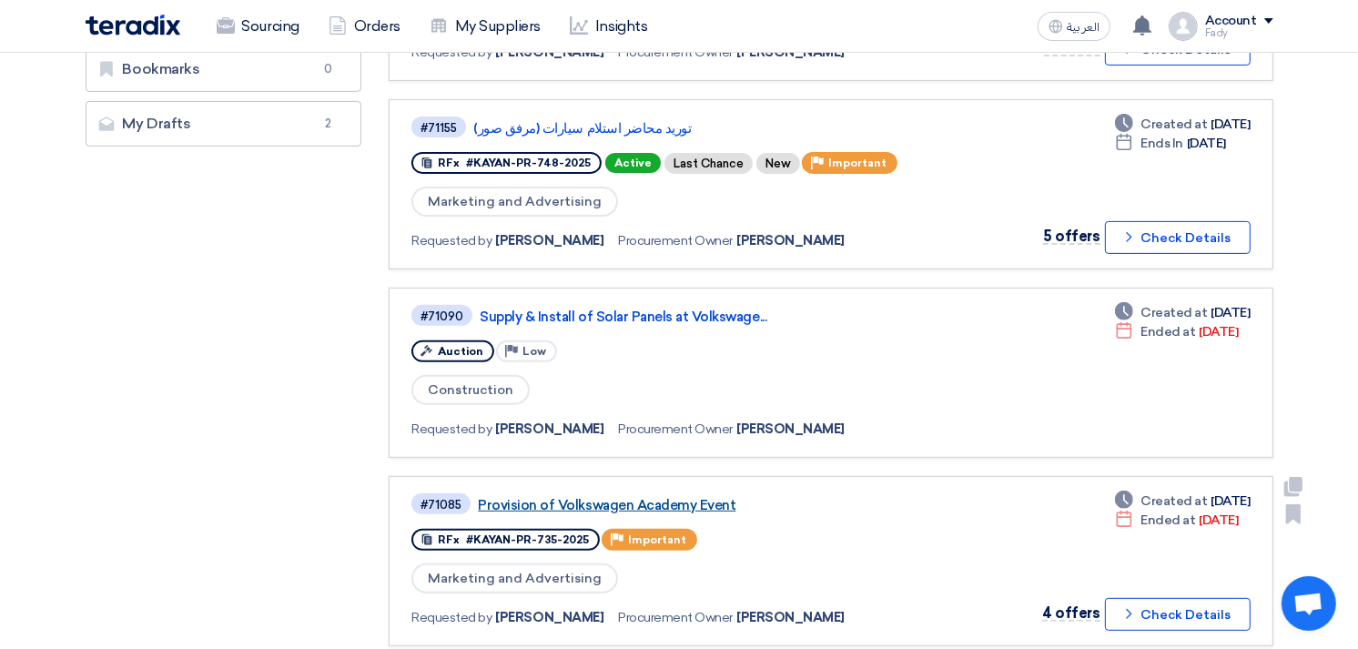
click at [659, 497] on link "Provision of Volkswagen Academy Event" at bounding box center [705, 505] width 455 height 16
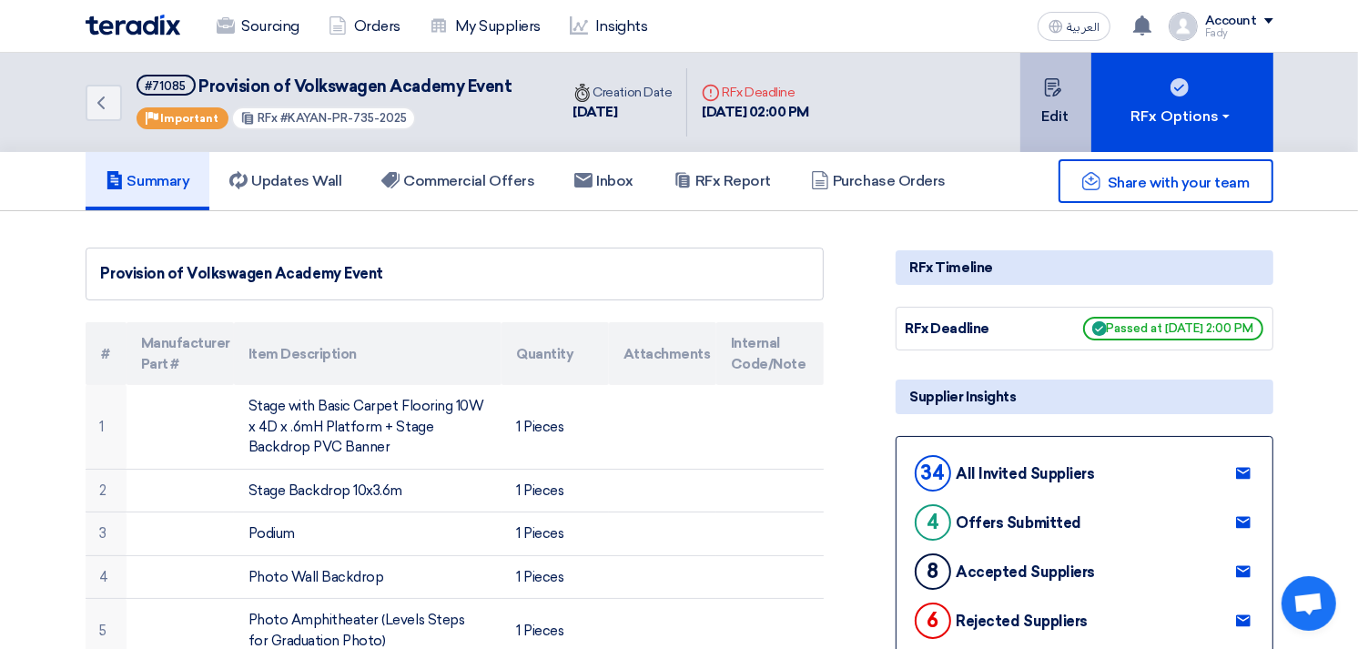
click at [1050, 86] on icon at bounding box center [1053, 87] width 18 height 18
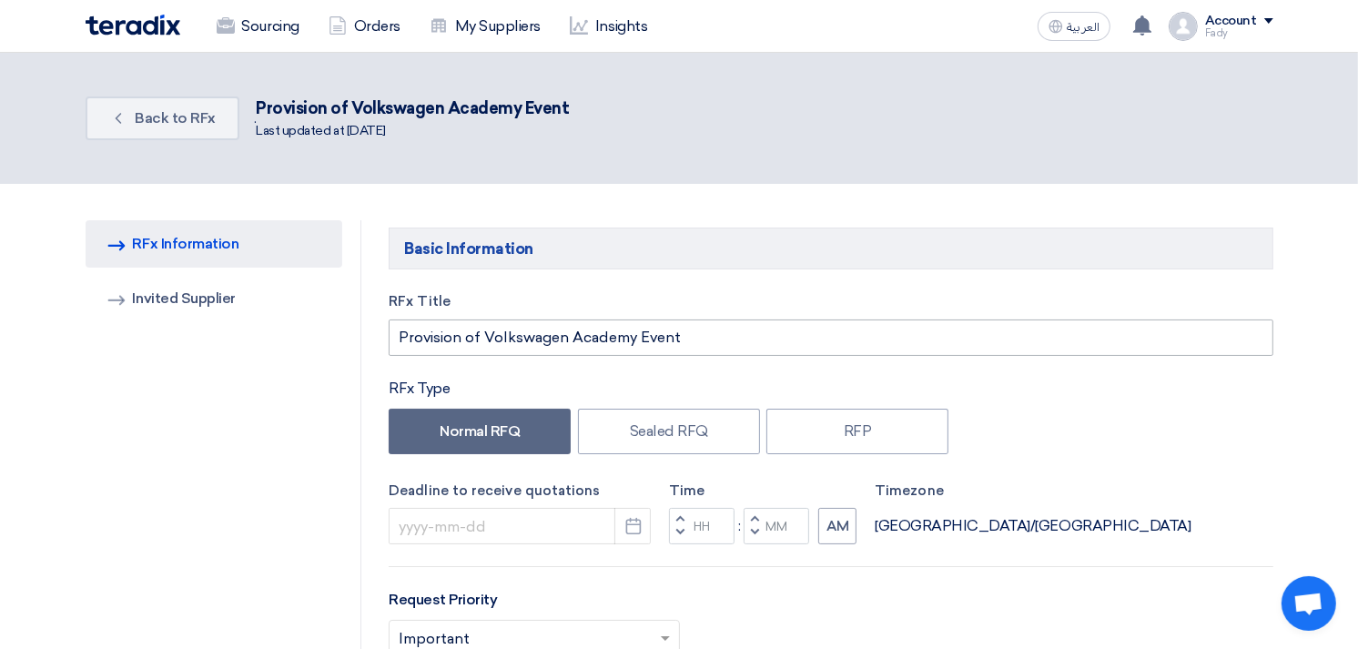
type input "[DATE]"
type input "02"
type input "00"
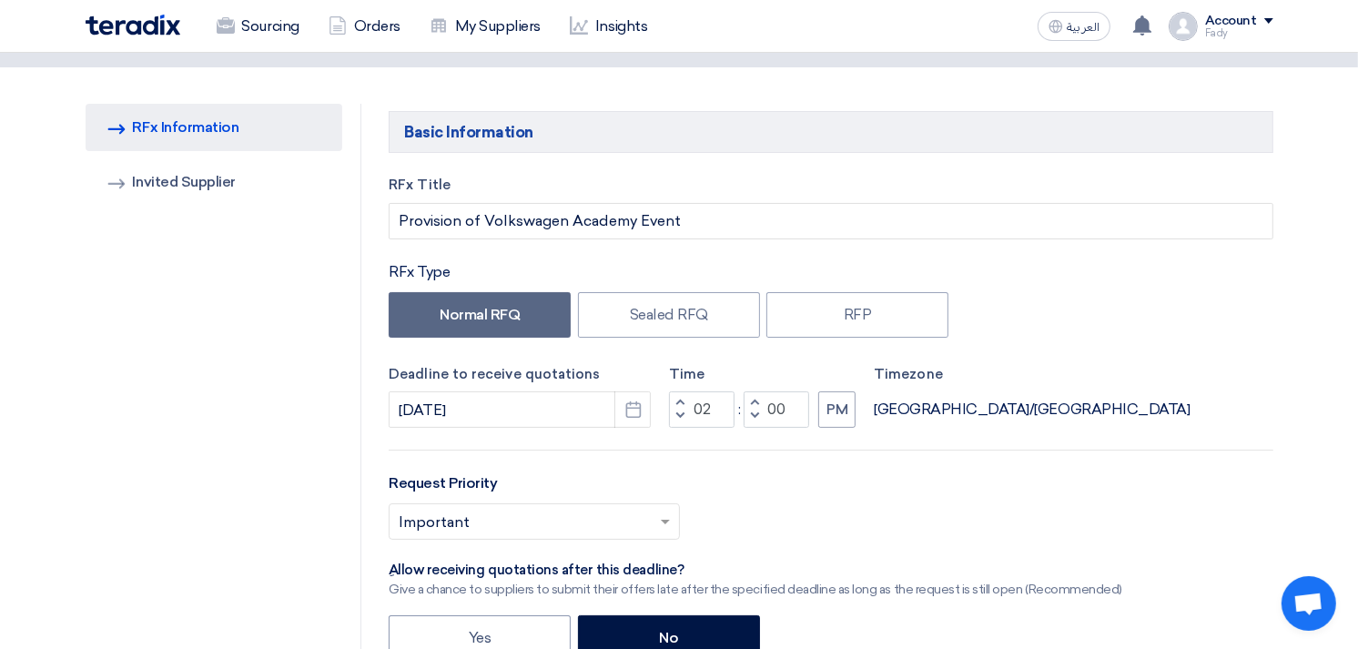
scroll to position [202, 0]
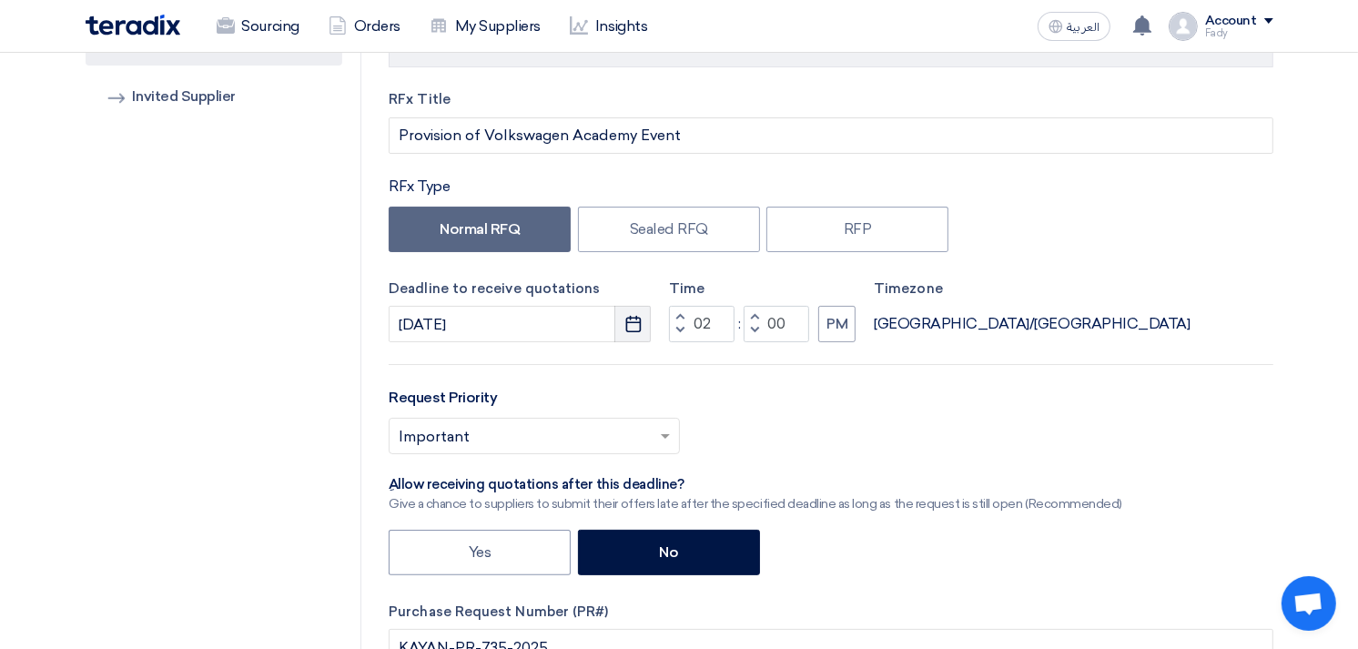
click at [639, 322] on icon "Pick a date" at bounding box center [633, 324] width 18 height 18
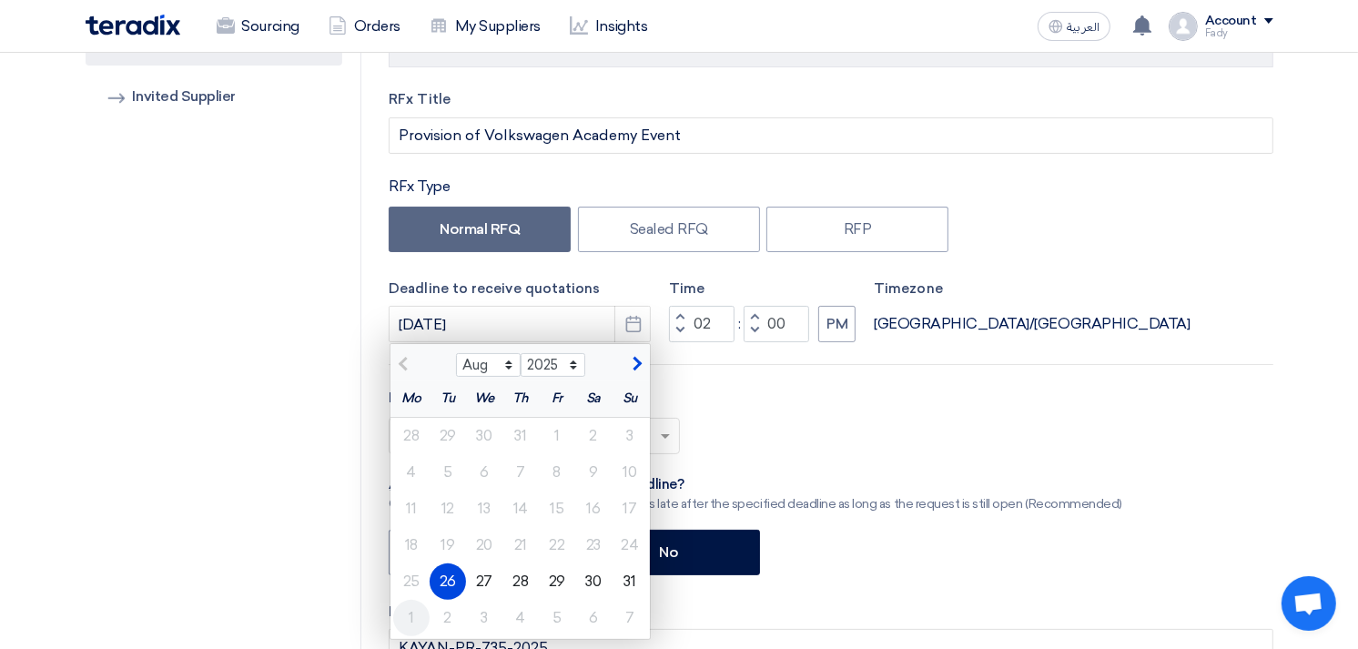
click at [417, 613] on div "1" at bounding box center [411, 618] width 36 height 36
type input "[DATE]"
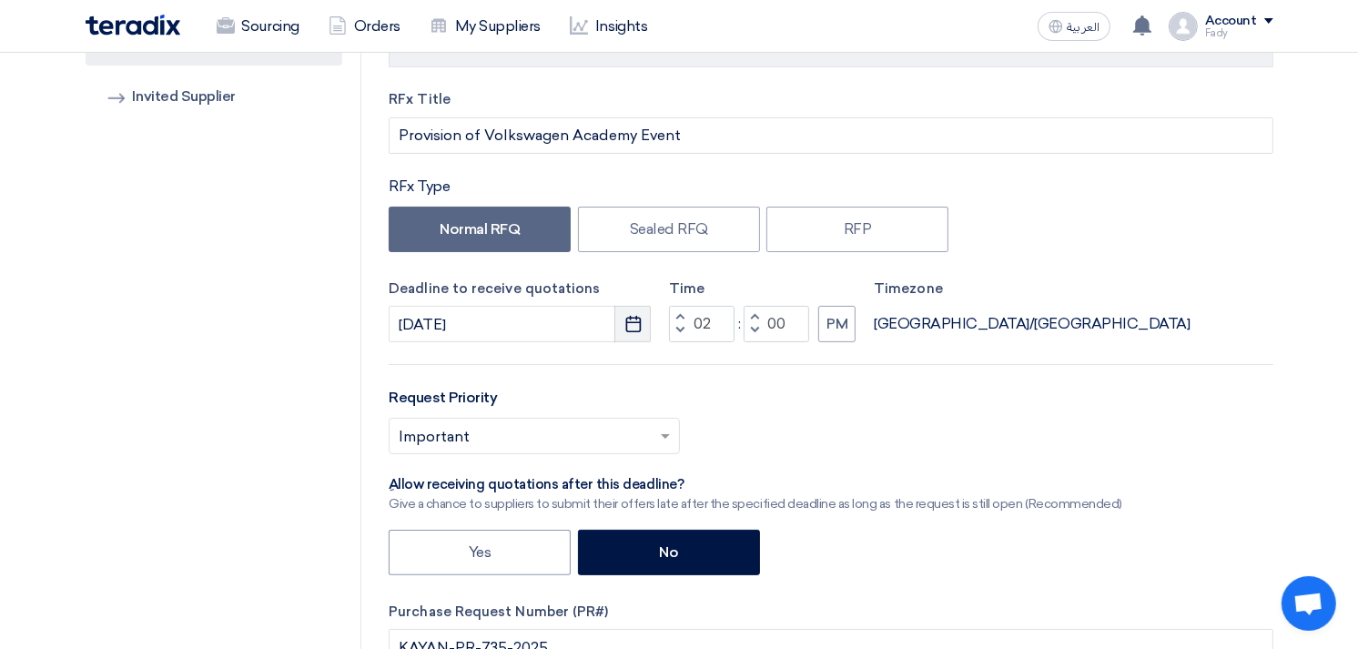
click at [632, 315] on icon "Pick a date" at bounding box center [633, 324] width 18 height 18
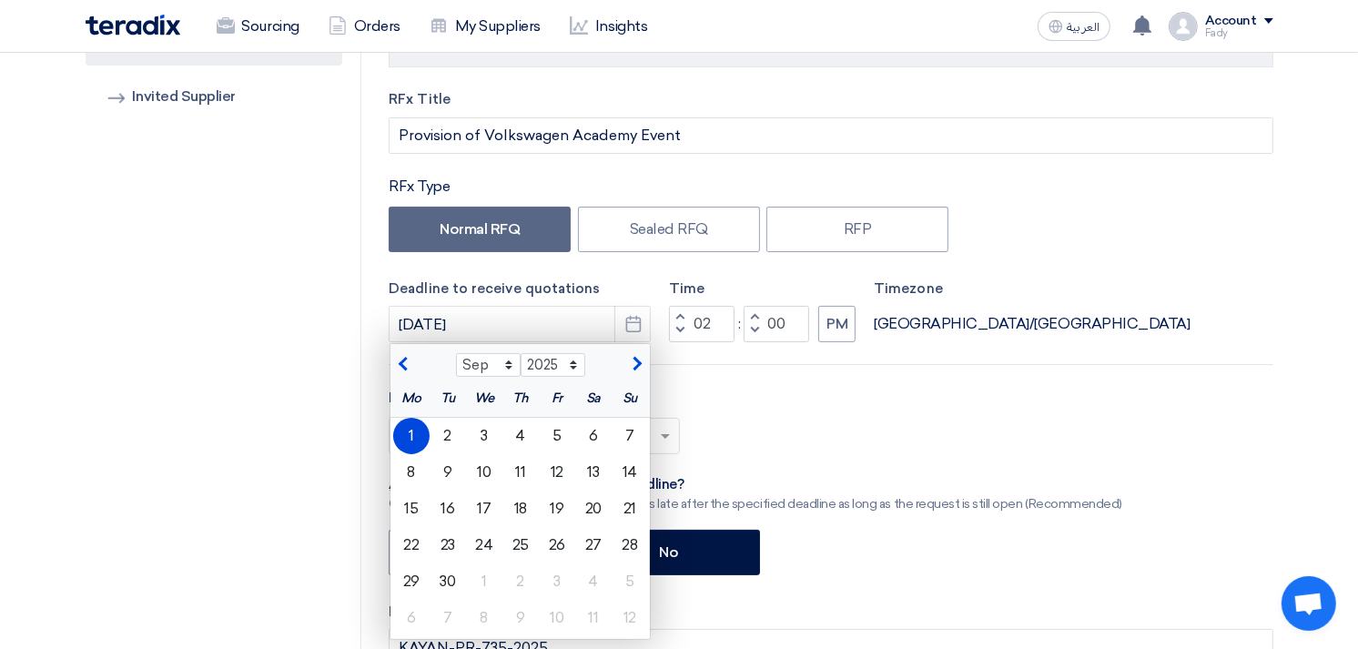
click at [405, 361] on span "button" at bounding box center [405, 364] width 10 height 16
select select "8"
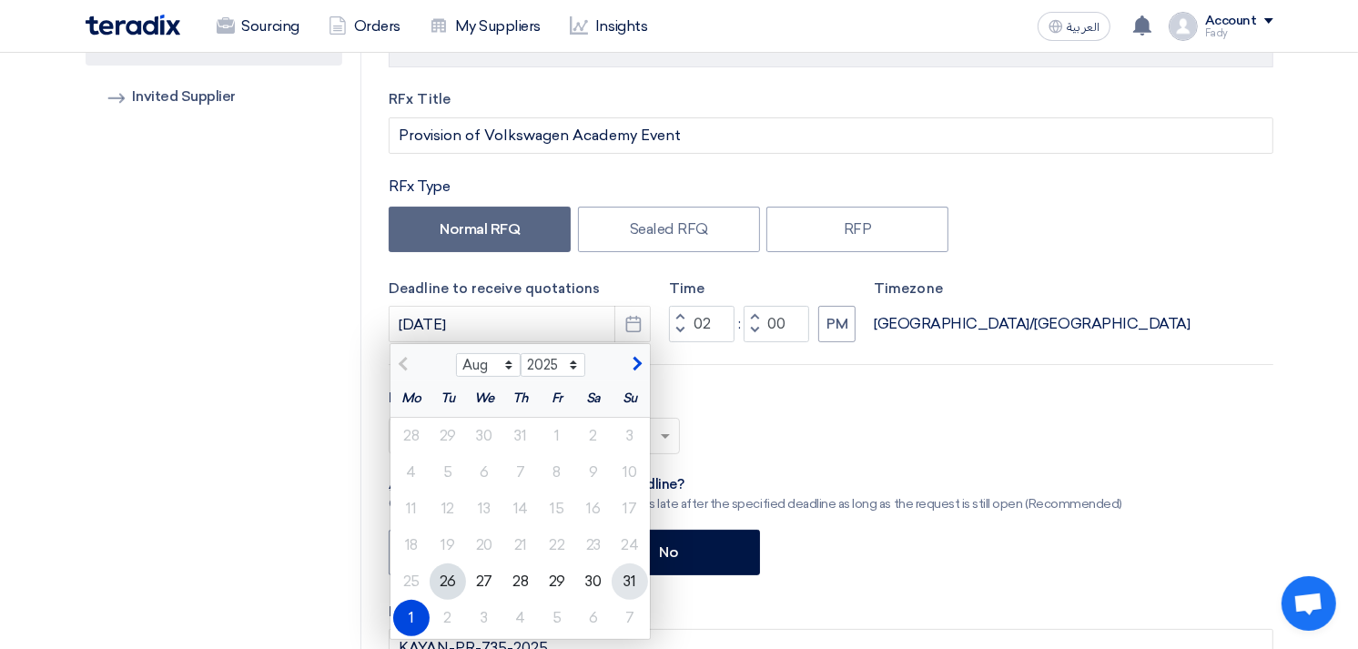
click at [625, 587] on div "31" at bounding box center [630, 581] width 36 height 36
type input "[DATE]"
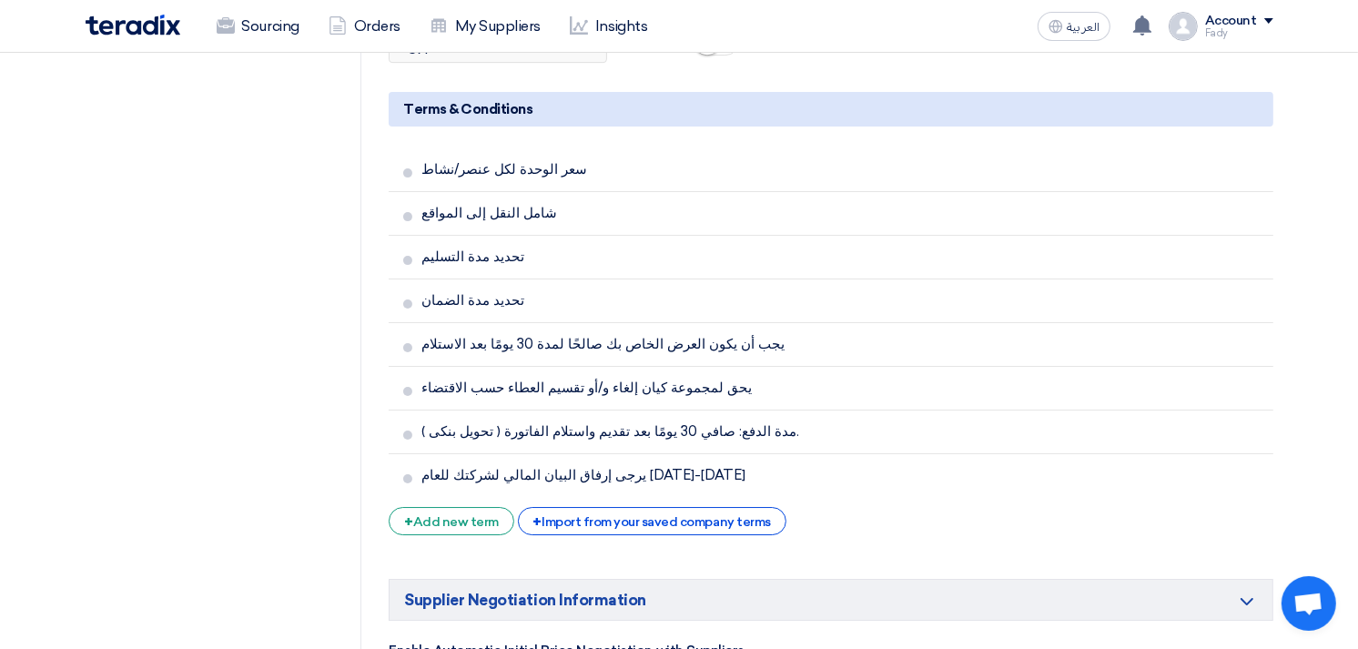
scroll to position [5901, 0]
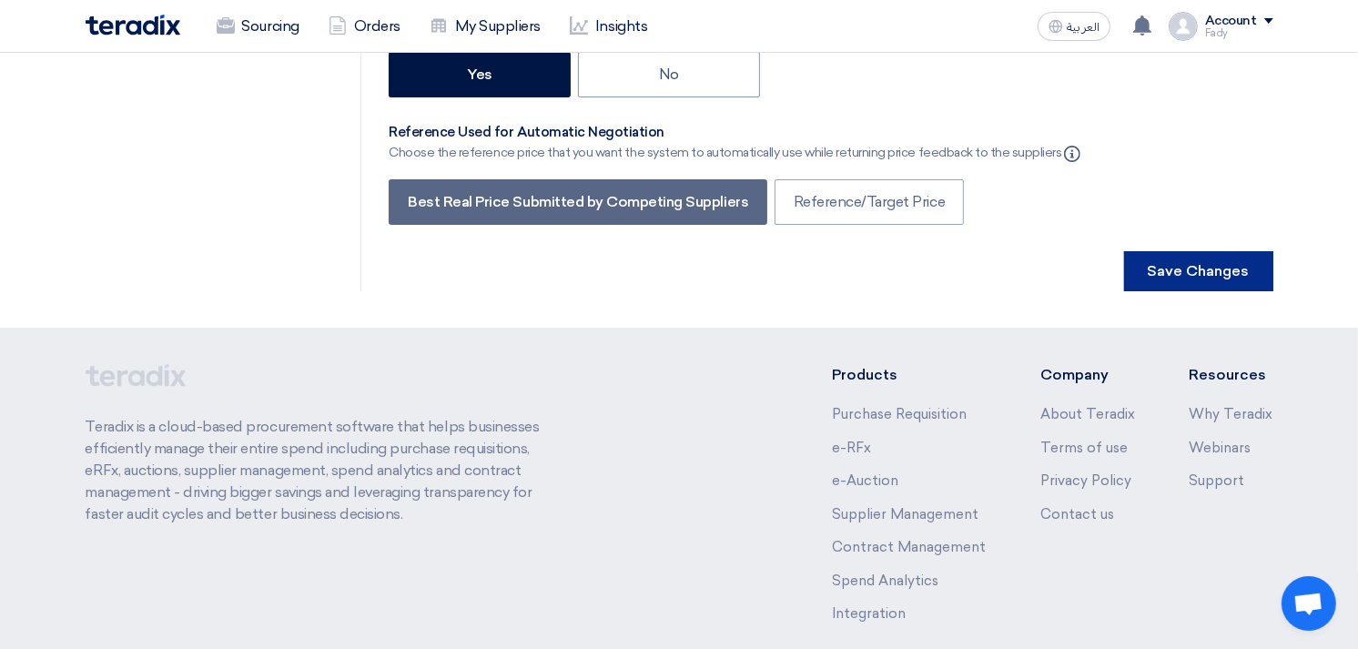
click at [1187, 251] on button "Save Changes" at bounding box center [1198, 271] width 149 height 40
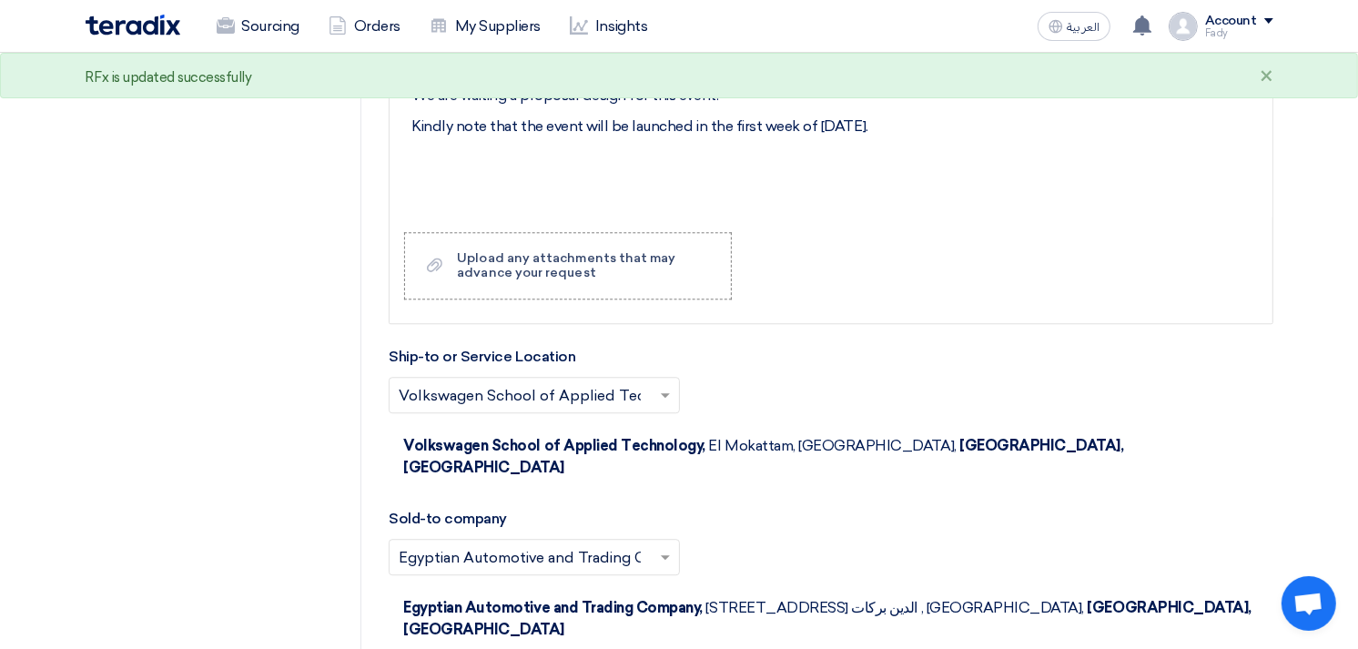
scroll to position [3741, 0]
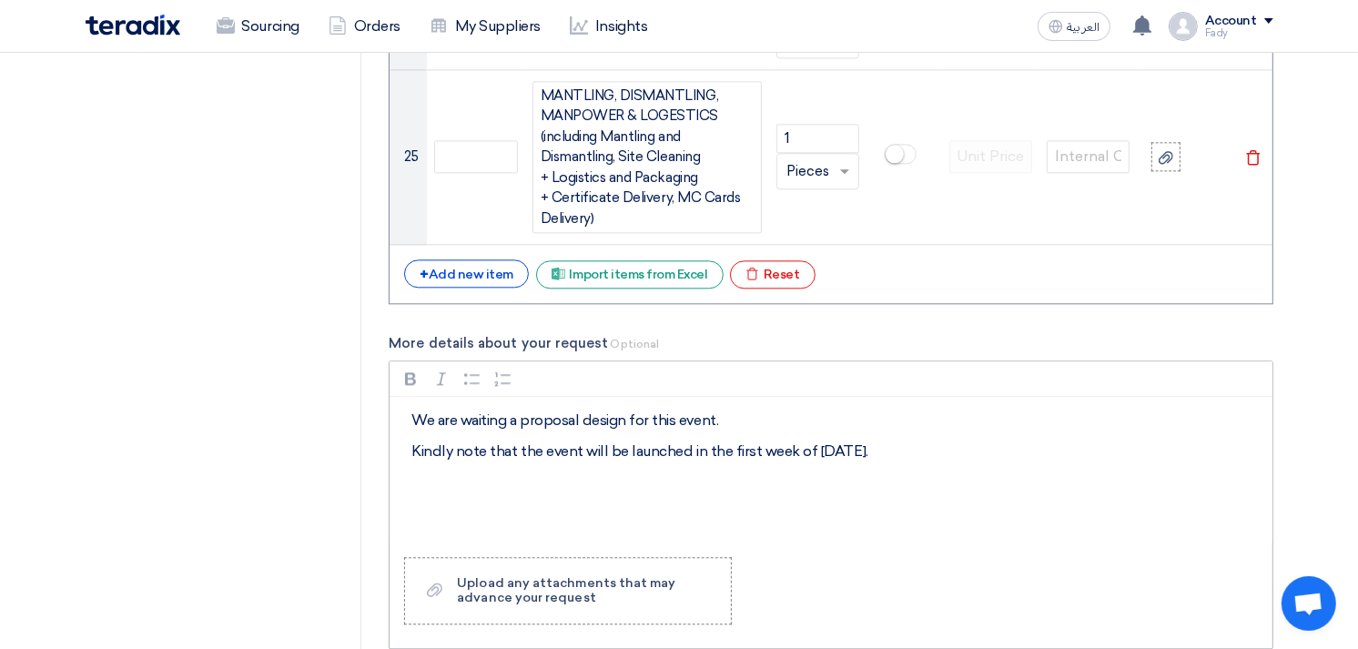
drag, startPoint x: 629, startPoint y: 449, endPoint x: 923, endPoint y: 453, distance: 294.0
click at [923, 453] on p "Kindly note that the event will be launched in the first week of [DATE]." at bounding box center [837, 451] width 852 height 22
click at [650, 447] on p "Kindly note that the event will be on [DATE]." at bounding box center [837, 451] width 852 height 22
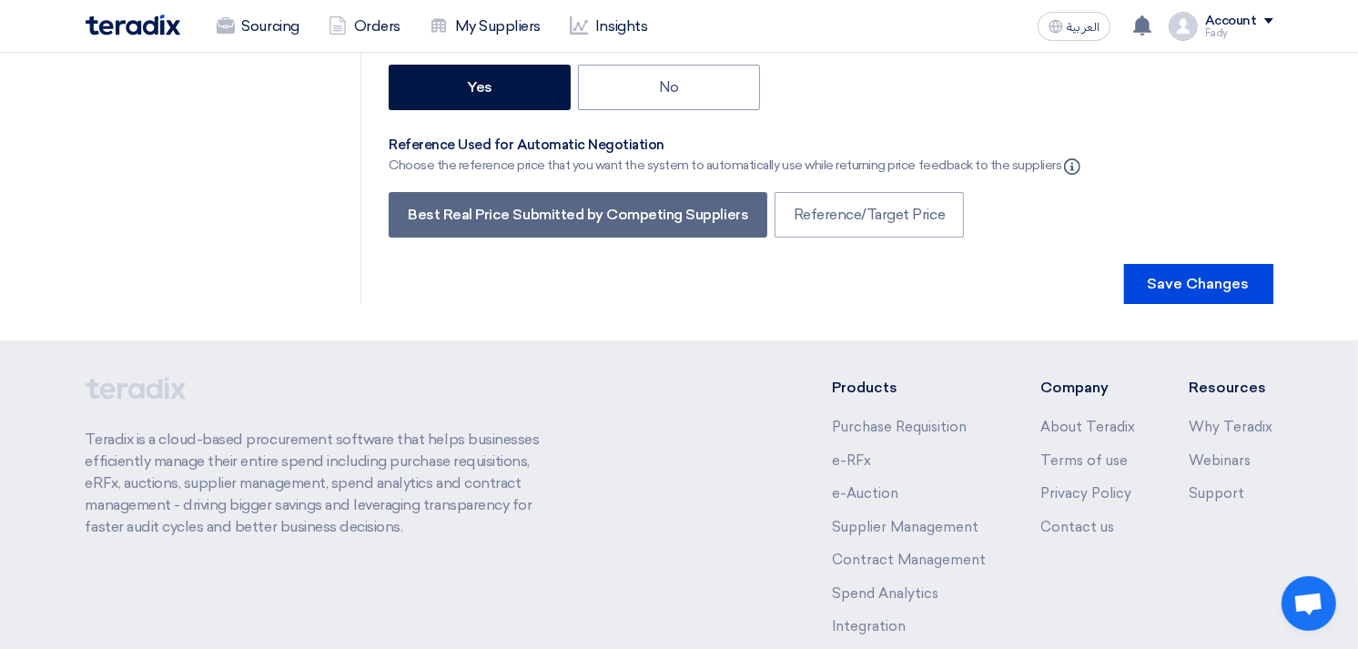
scroll to position [5901, 0]
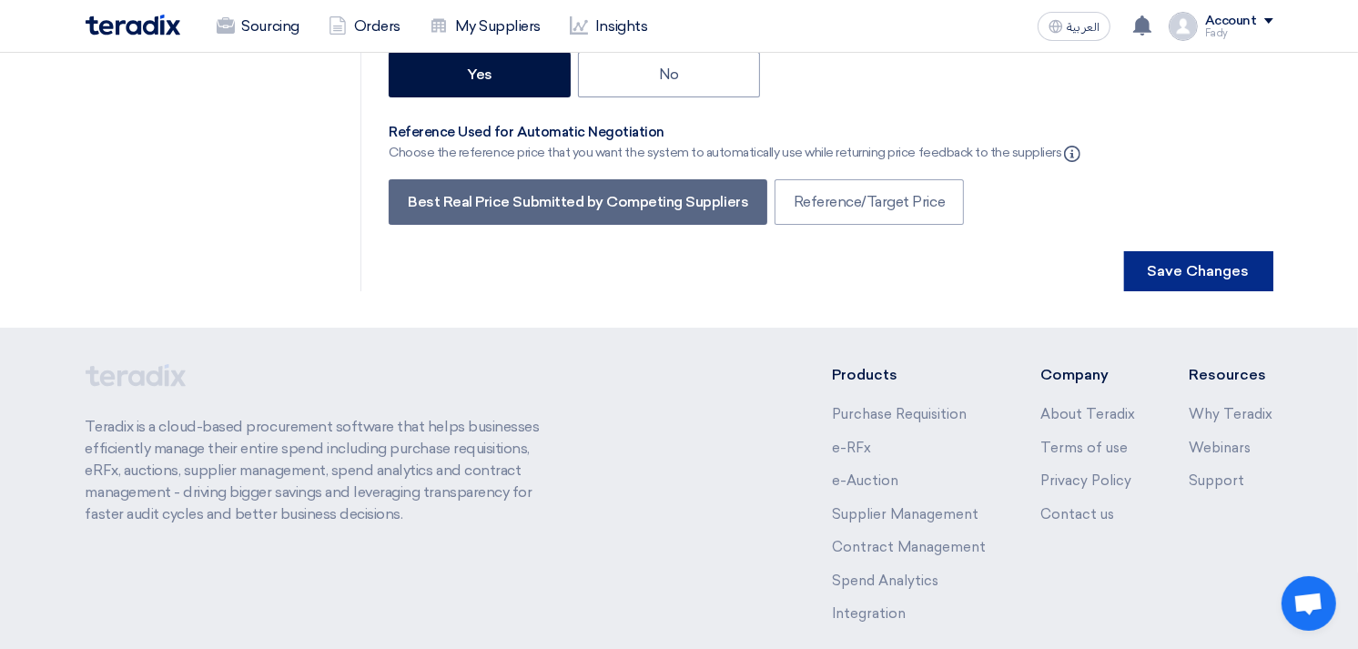
click at [1230, 251] on button "Save Changes" at bounding box center [1198, 271] width 149 height 40
click at [1186, 251] on button "Save Changes" at bounding box center [1198, 271] width 149 height 40
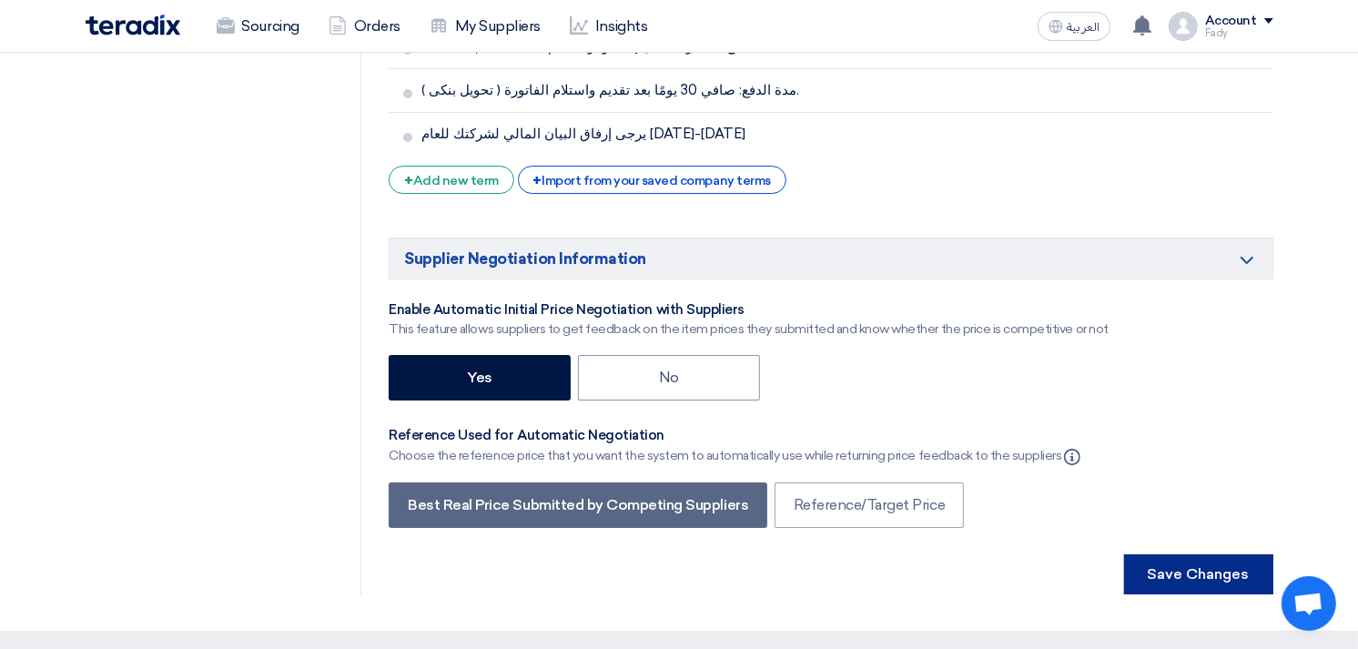
scroll to position [0, 0]
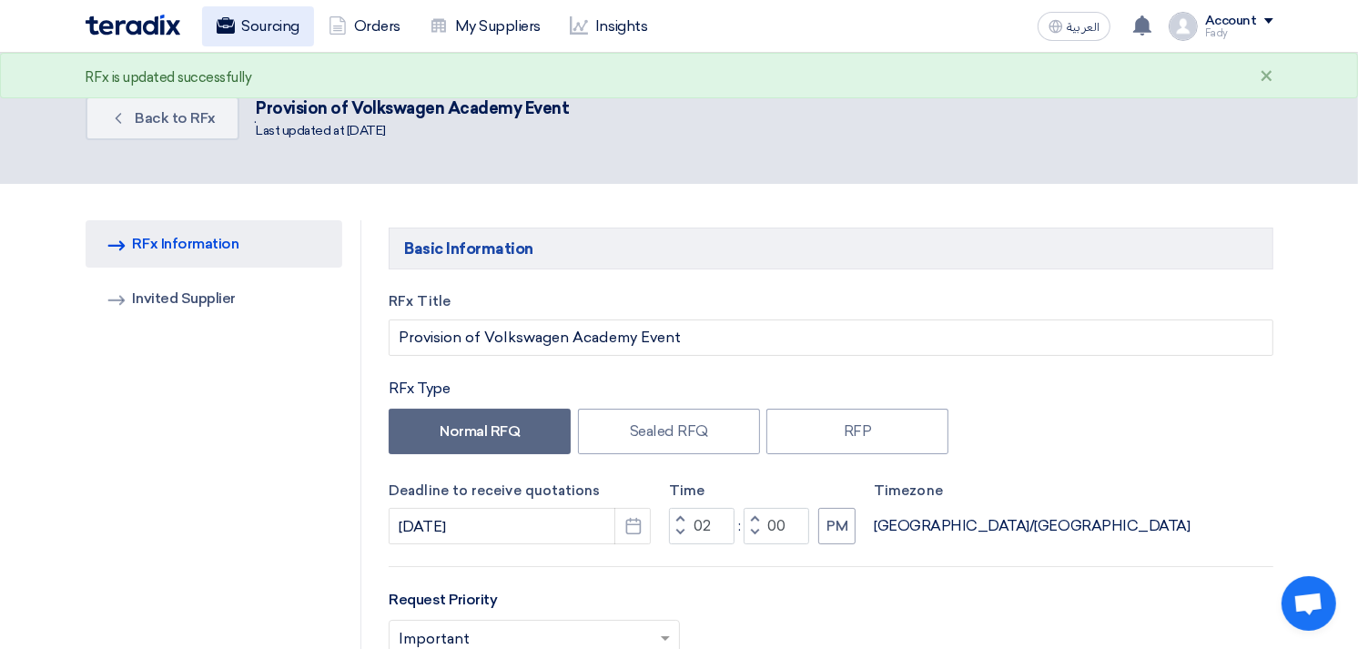
click at [252, 33] on link "Sourcing" at bounding box center [258, 26] width 112 height 40
